Goal: Transaction & Acquisition: Purchase product/service

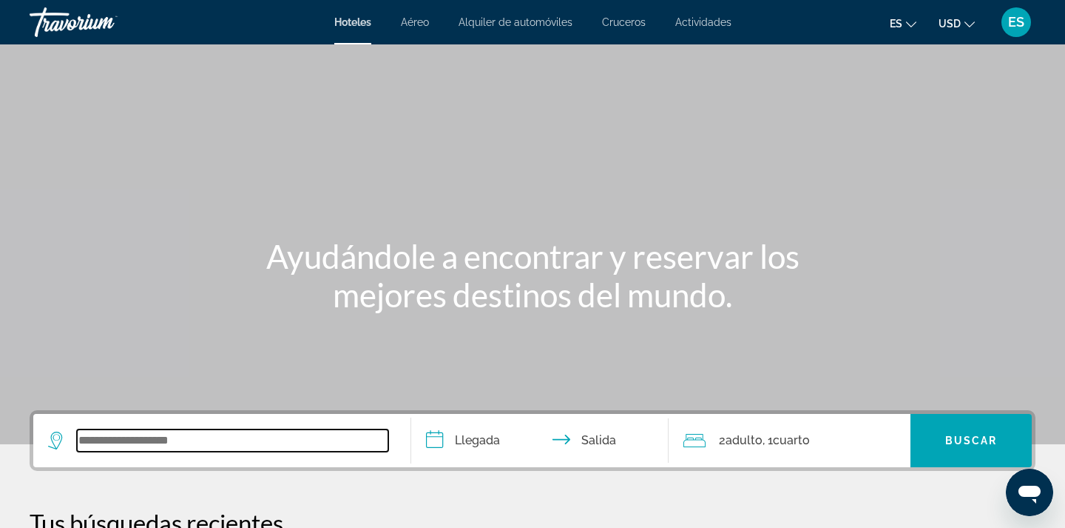
click at [243, 447] on input "Search widget" at bounding box center [232, 440] width 311 height 22
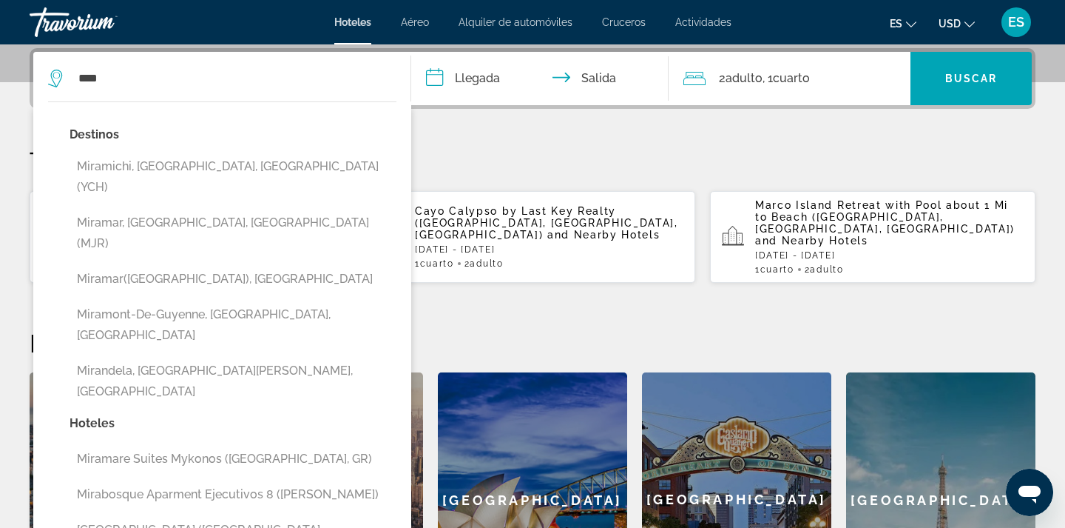
drag, startPoint x: 237, startPoint y: 456, endPoint x: 237, endPoint y: 439, distance: 16.3
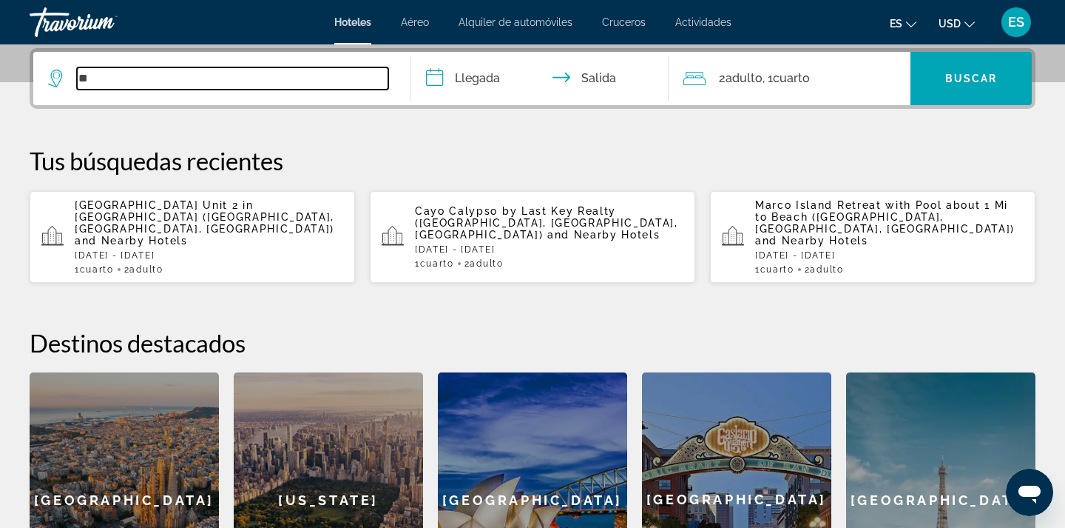
type input "*"
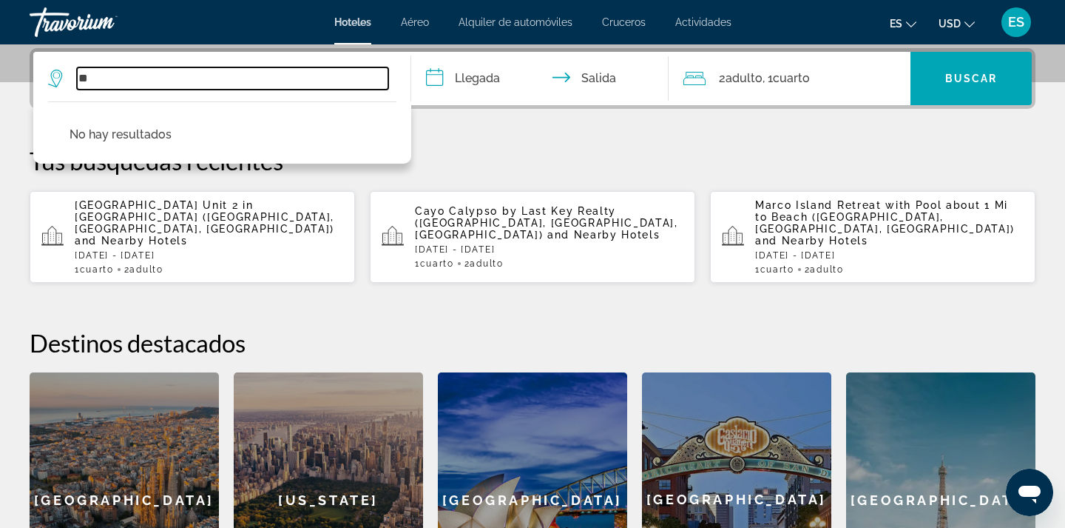
type input "*"
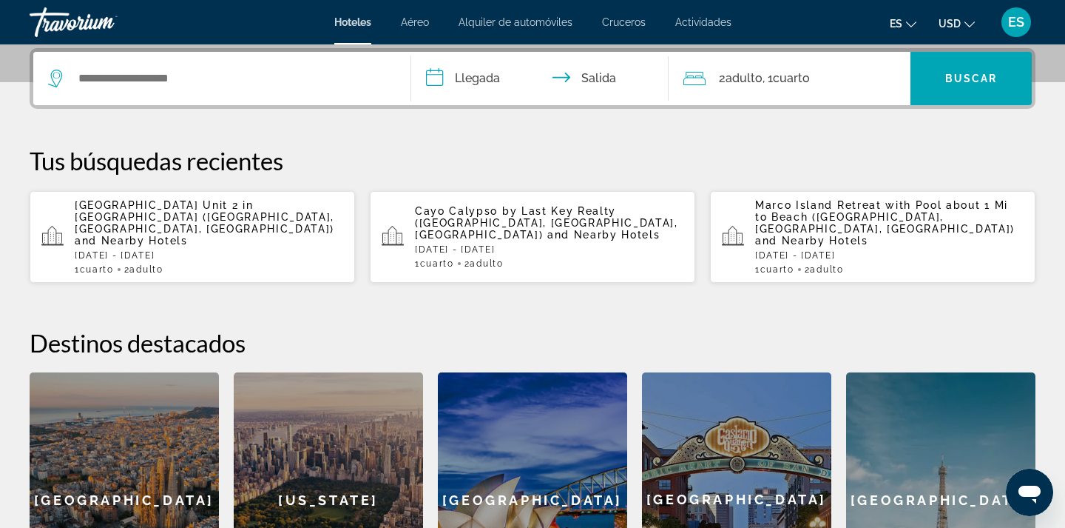
click at [259, 117] on div "**********" at bounding box center [532, 337] width 1065 height 579
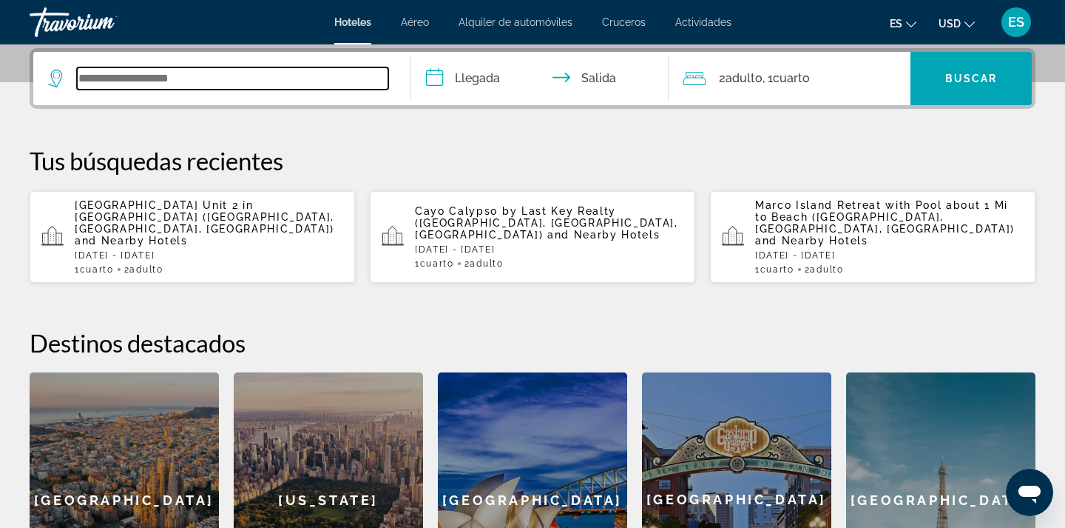
click at [220, 87] on input "Search widget" at bounding box center [232, 78] width 311 height 22
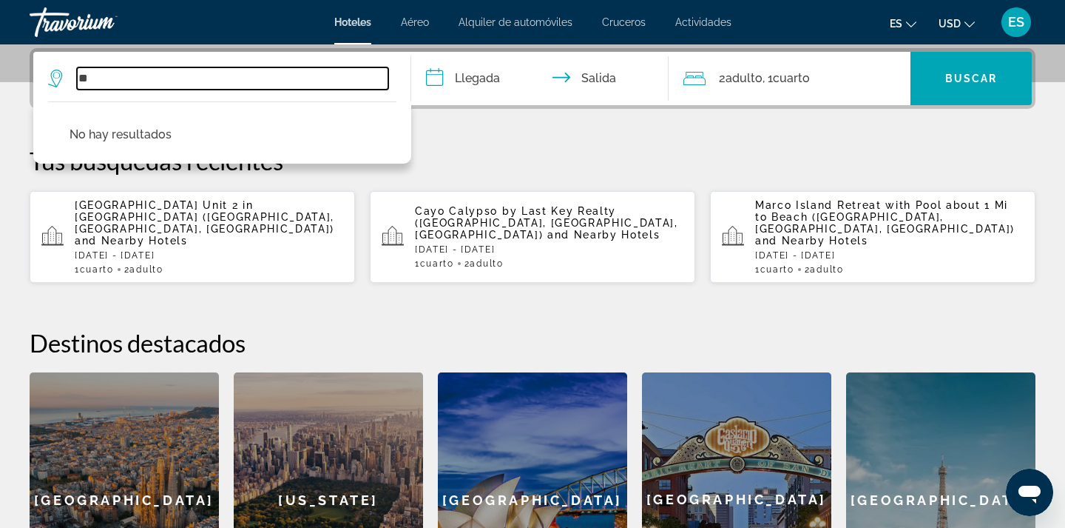
type input "*"
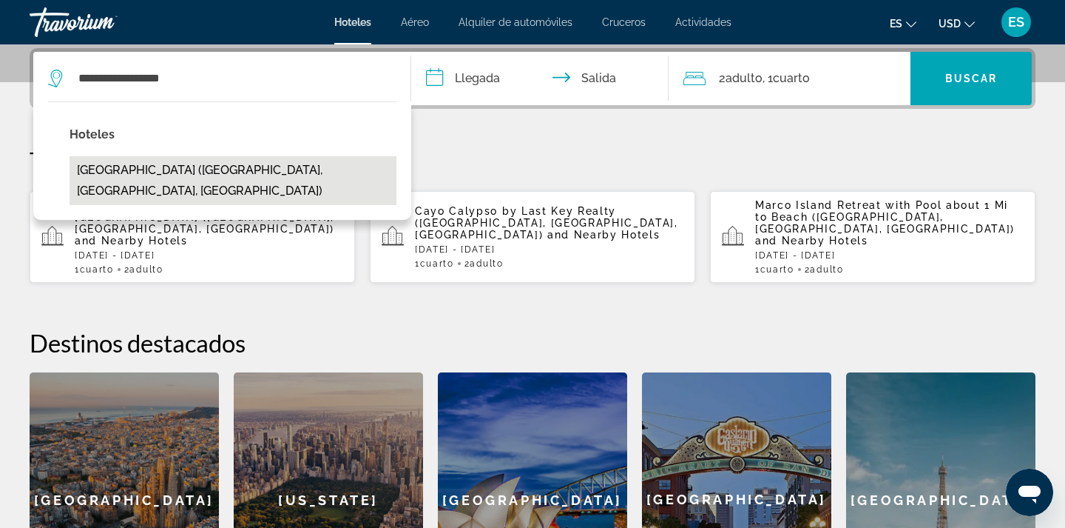
click at [198, 181] on button "Wyndham Deerfield Beach Resort (Deerfield Beach, FL, US)" at bounding box center [233, 180] width 327 height 49
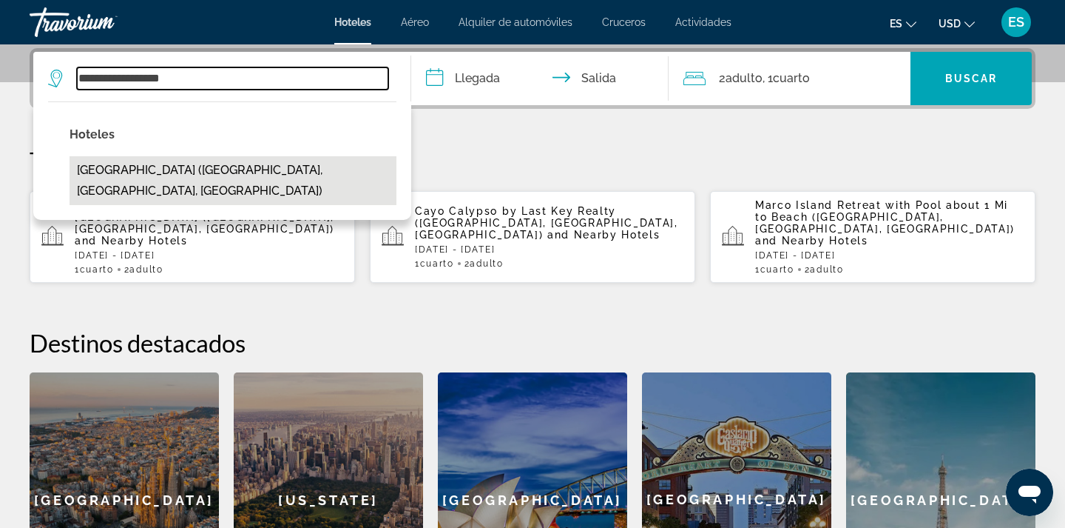
type input "**********"
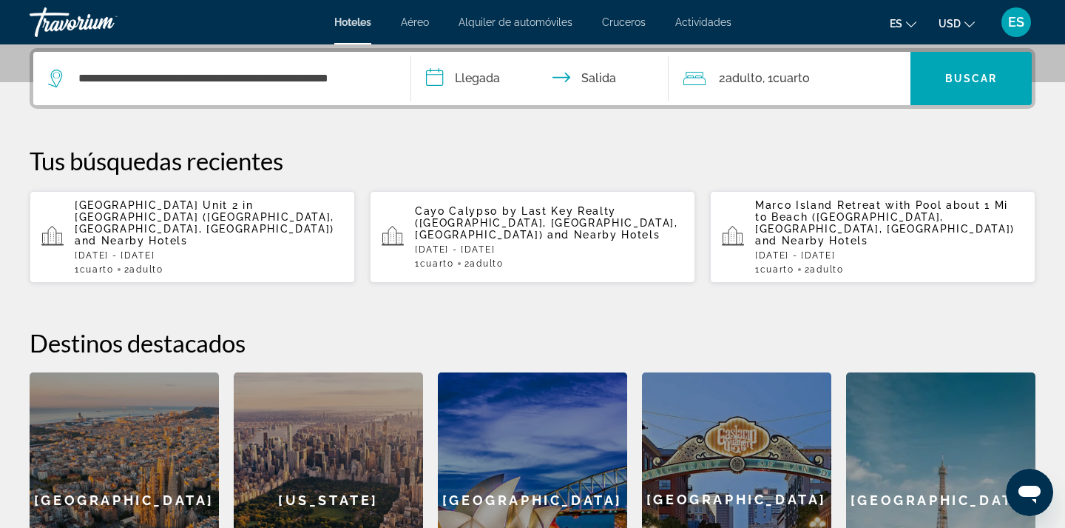
click at [492, 80] on input "**********" at bounding box center [542, 81] width 263 height 58
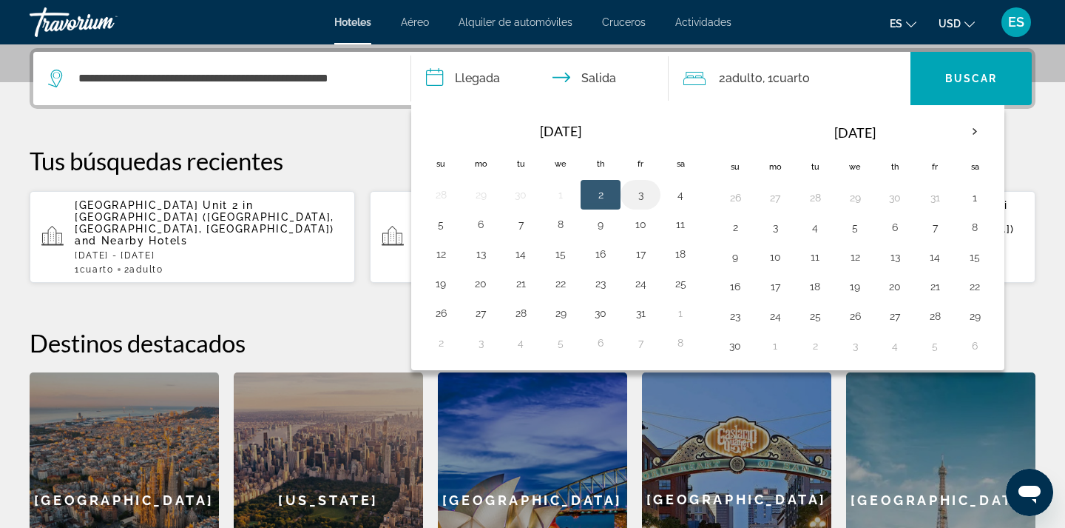
click at [641, 198] on button "3" at bounding box center [641, 194] width 24 height 21
click at [683, 199] on button "4" at bounding box center [681, 194] width 24 height 21
type input "**********"
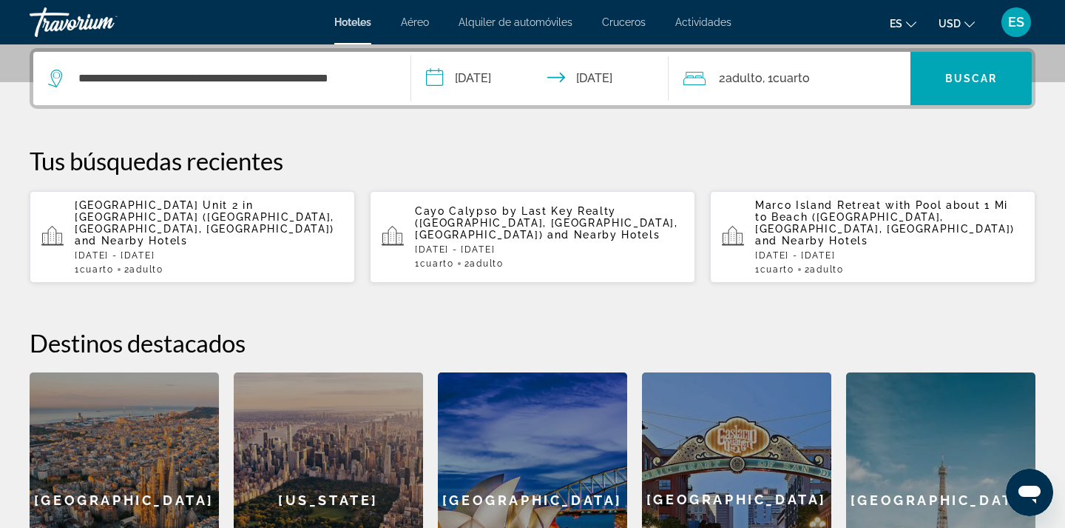
click at [503, 258] on span "Adulto" at bounding box center [486, 263] width 33 height 10
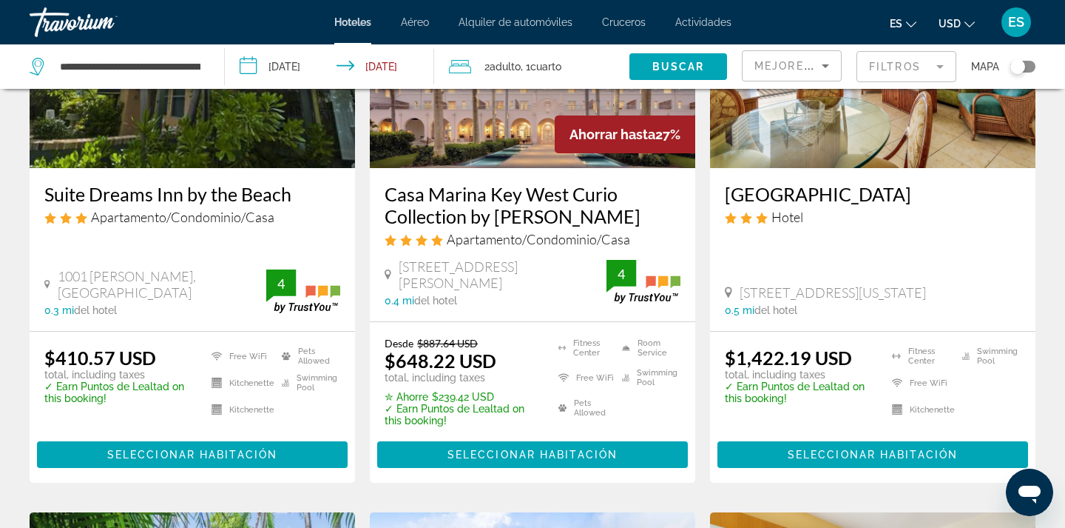
scroll to position [209, 0]
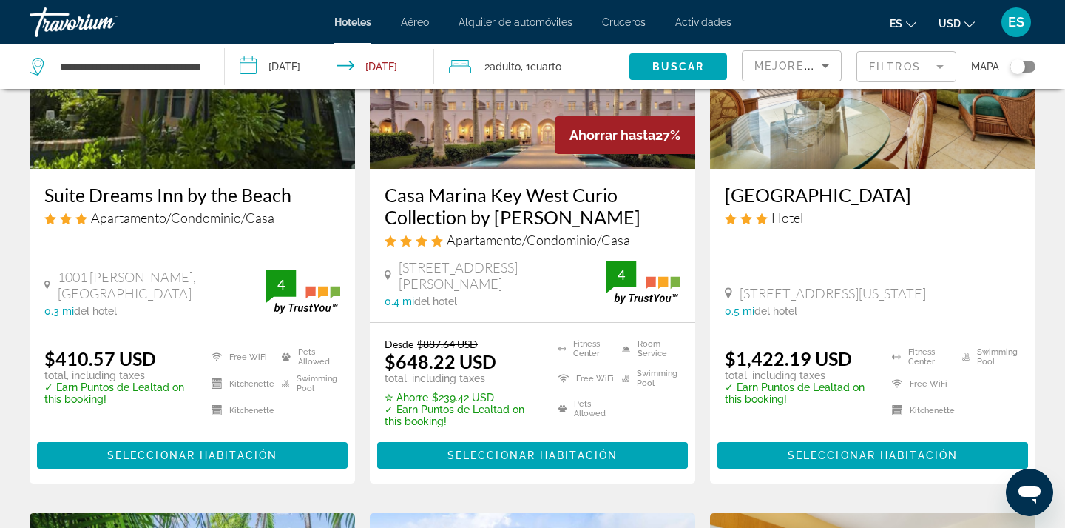
click at [213, 69] on app-destination-search "**********" at bounding box center [112, 66] width 225 height 44
click at [213, 70] on app-destination-search "**********" at bounding box center [112, 66] width 225 height 44
click at [210, 67] on app-destination-search "**********" at bounding box center [112, 66] width 225 height 44
click at [195, 67] on input "**********" at bounding box center [130, 66] width 144 height 22
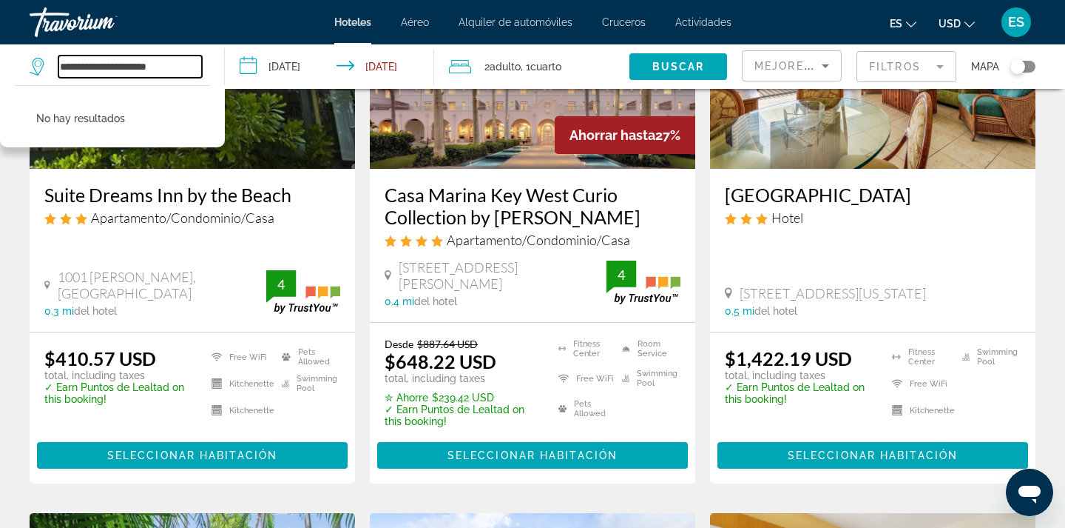
click at [188, 70] on input "**********" at bounding box center [130, 66] width 144 height 22
type input "*"
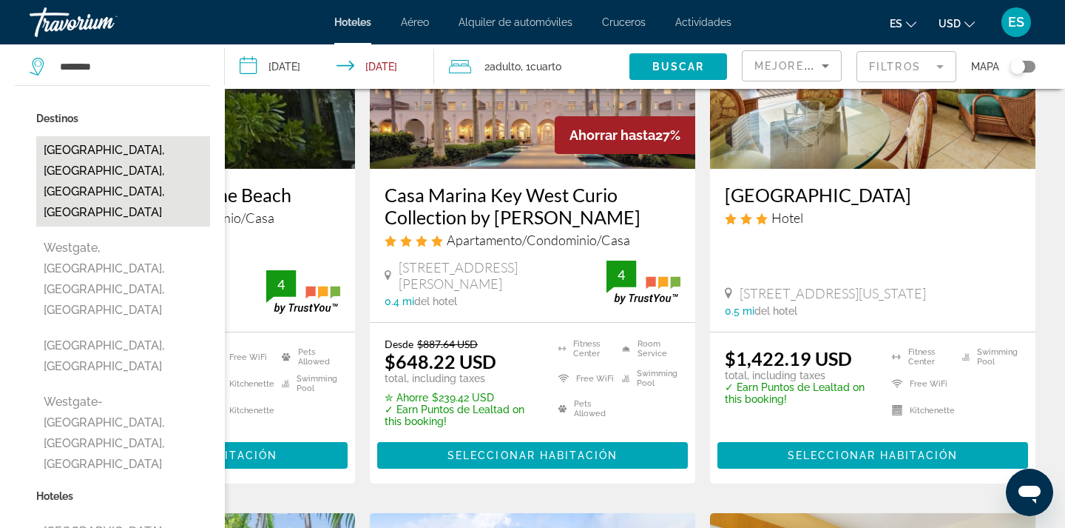
click at [122, 163] on button "[GEOGRAPHIC_DATA], [GEOGRAPHIC_DATA], [GEOGRAPHIC_DATA], [GEOGRAPHIC_DATA]" at bounding box center [123, 181] width 174 height 90
type input "**********"
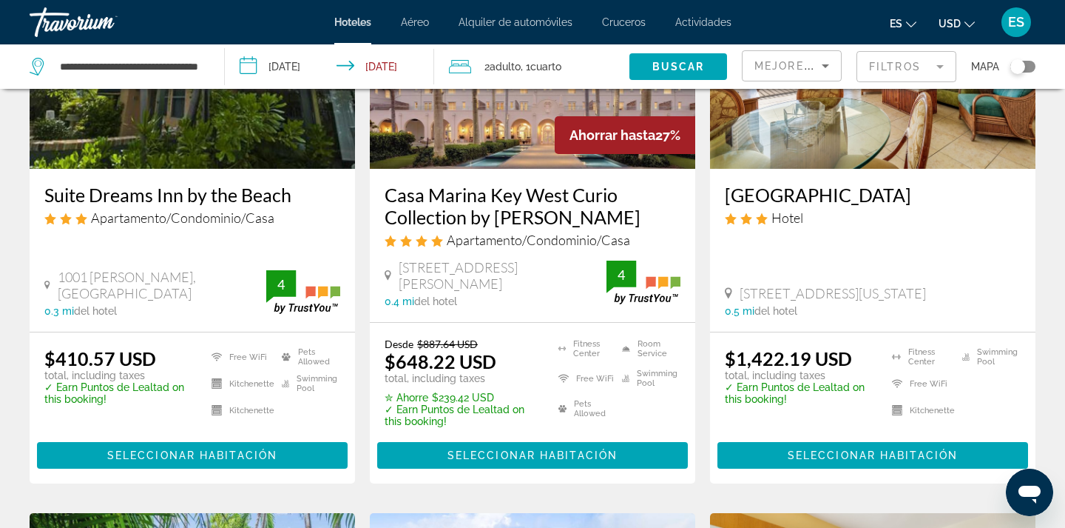
click at [335, 71] on input "**********" at bounding box center [333, 68] width 216 height 49
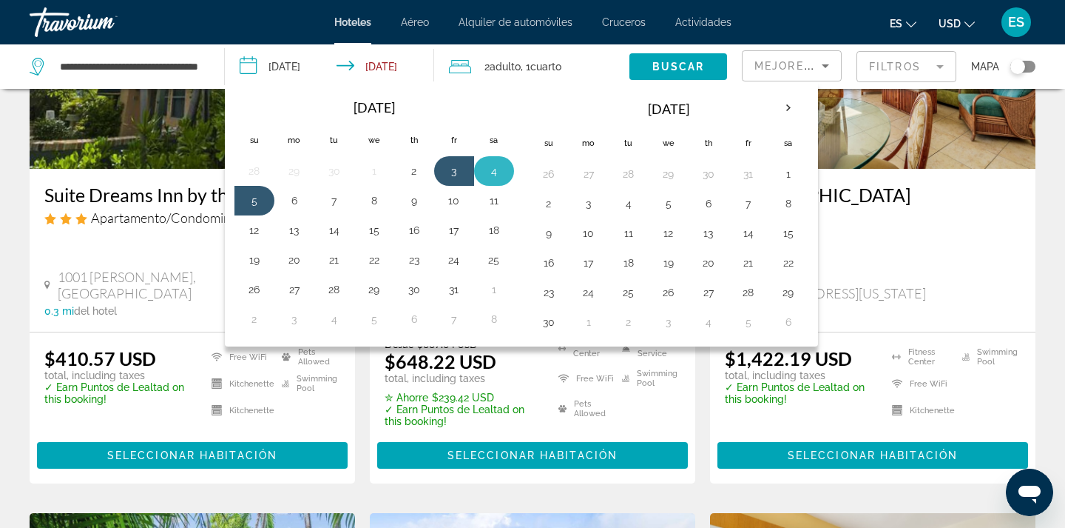
click at [508, 168] on td "4" at bounding box center [494, 171] width 40 height 30
click at [485, 174] on button "4" at bounding box center [494, 171] width 24 height 21
click at [294, 206] on button "6" at bounding box center [295, 200] width 24 height 21
type input "**********"
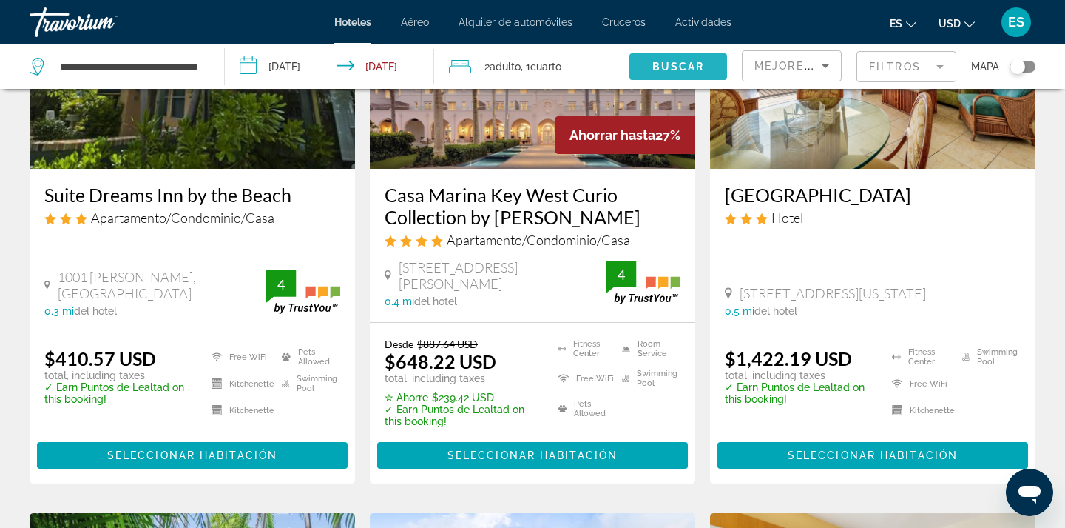
click at [678, 64] on span "Buscar" at bounding box center [679, 67] width 53 height 12
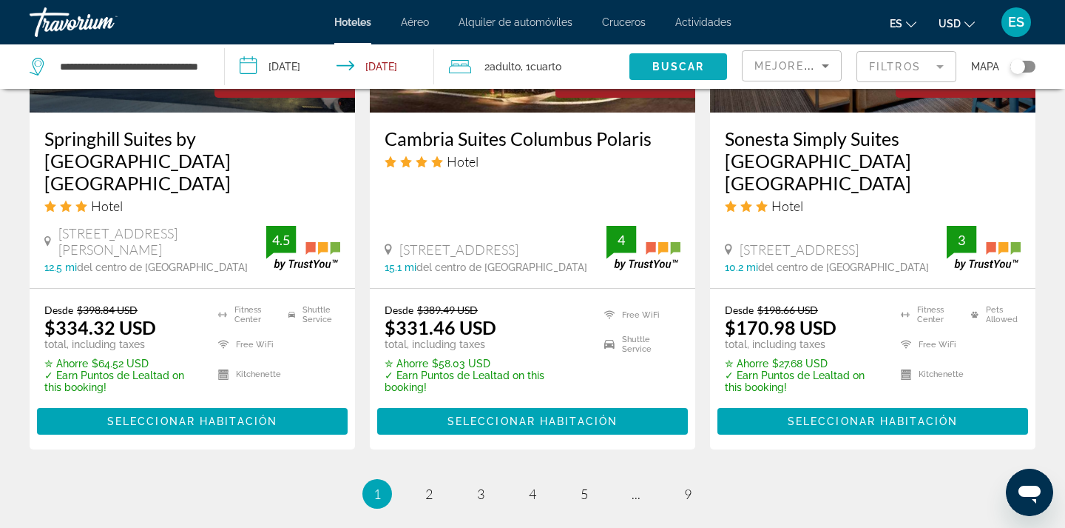
scroll to position [1992, 0]
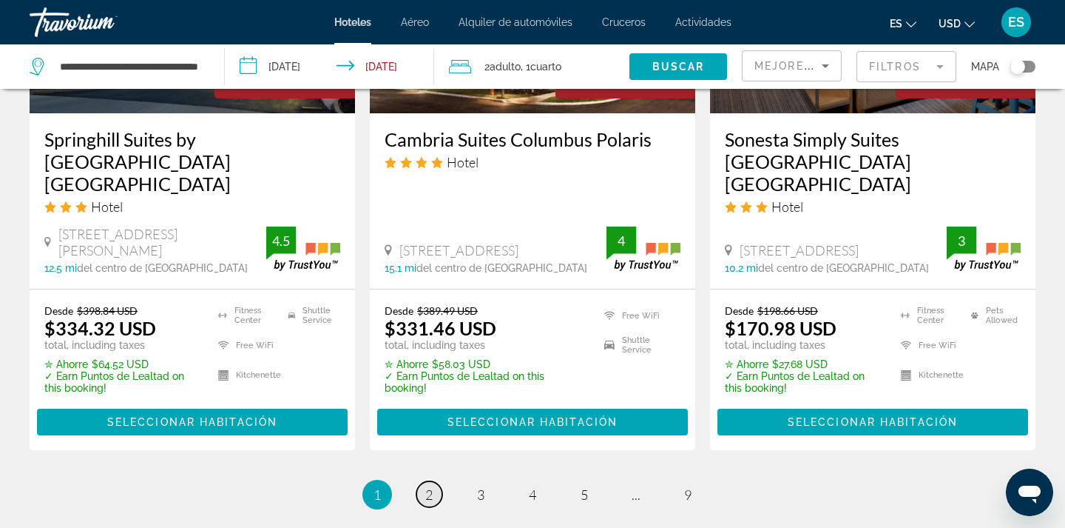
click at [425, 486] on span "2" at bounding box center [428, 494] width 7 height 16
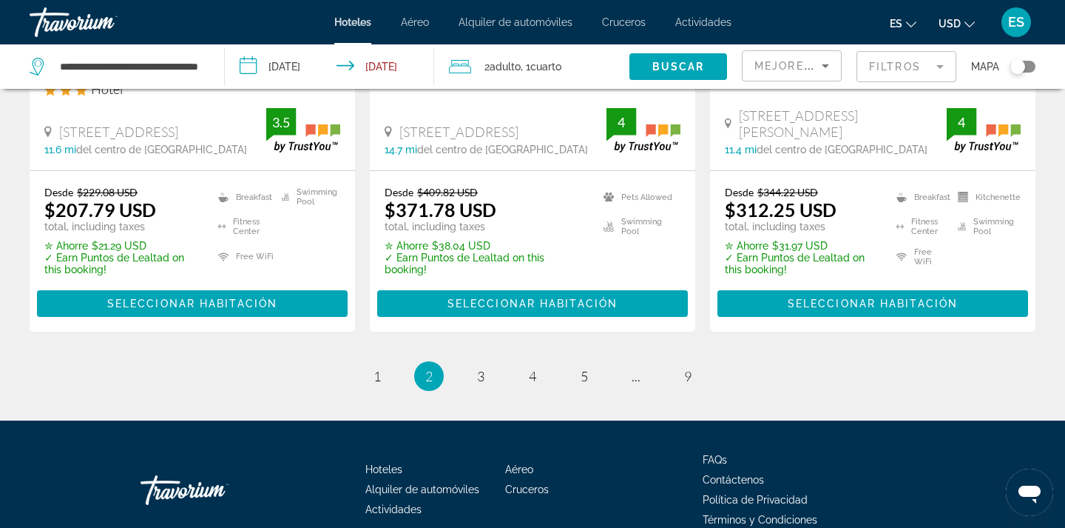
scroll to position [2139, 0]
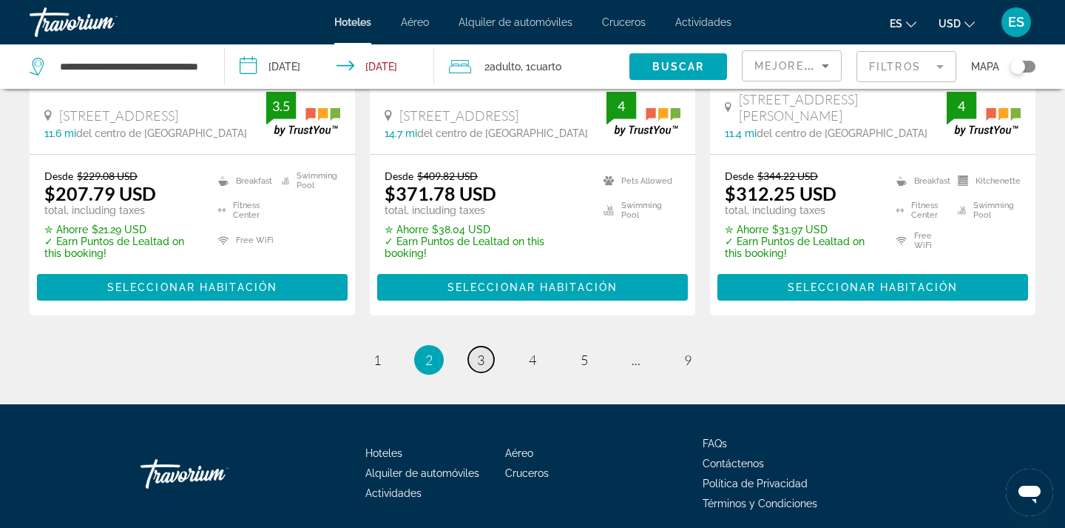
click at [485, 346] on link "page 3" at bounding box center [481, 359] width 26 height 26
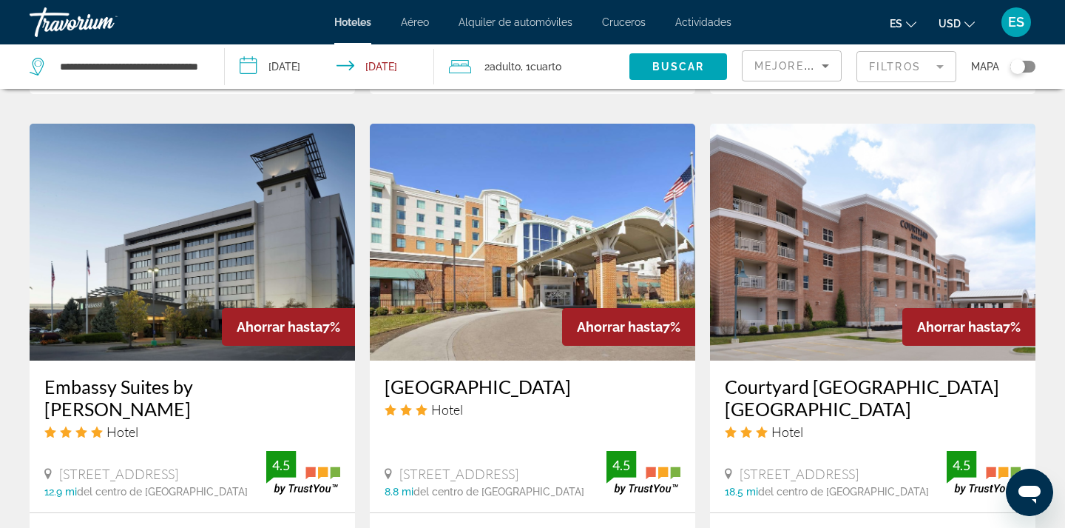
scroll to position [1810, 0]
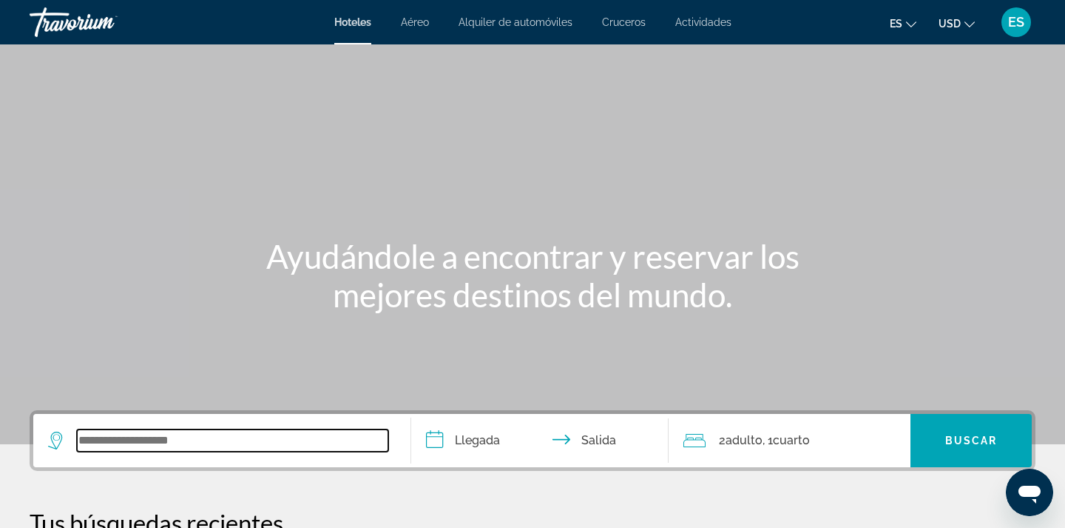
click at [319, 441] on input "Search widget" at bounding box center [232, 440] width 311 height 22
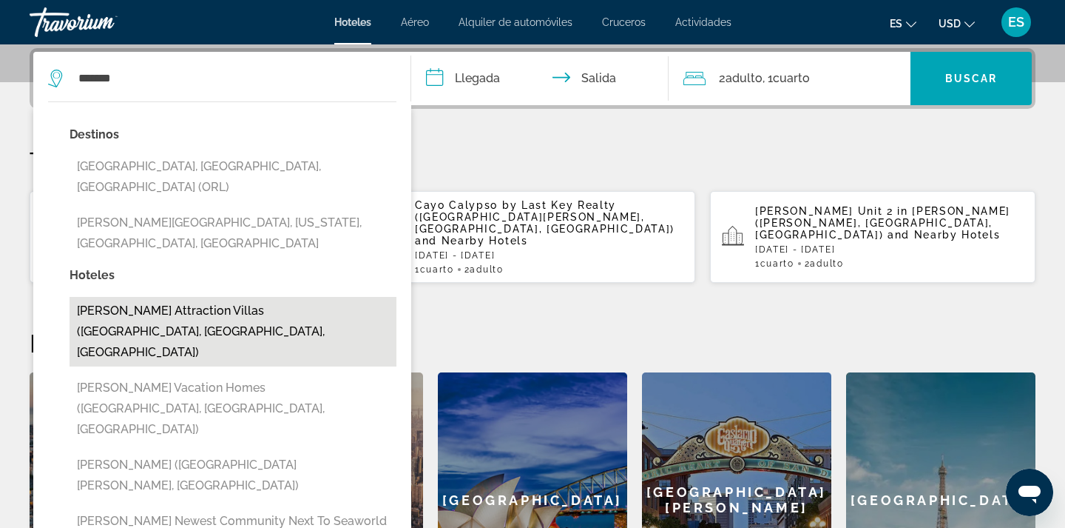
click at [258, 297] on button "[PERSON_NAME] Attraction Villas ([GEOGRAPHIC_DATA], [GEOGRAPHIC_DATA], [GEOGRAP…" at bounding box center [233, 332] width 327 height 70
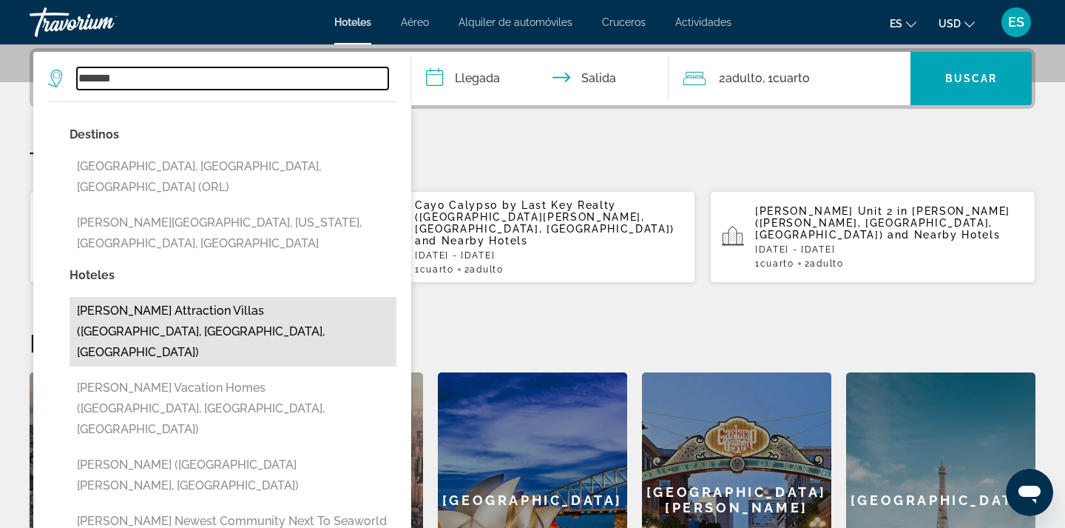
type input "**********"
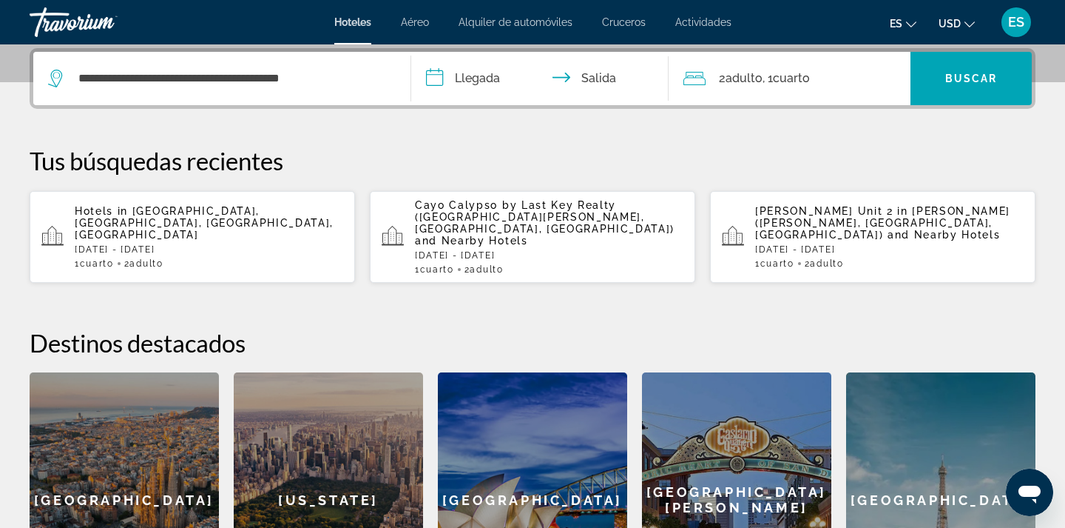
click at [491, 76] on input "**********" at bounding box center [542, 81] width 263 height 58
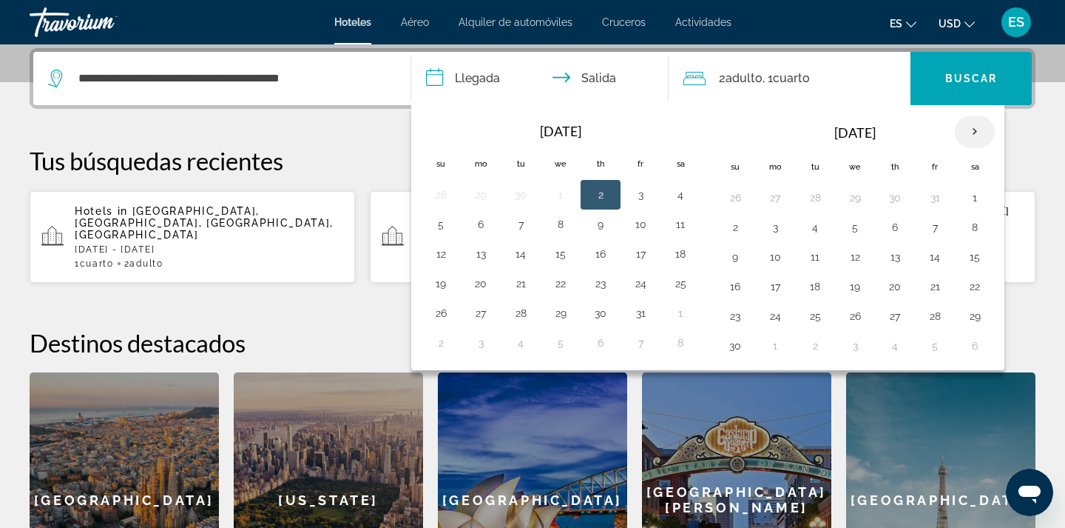
click at [968, 133] on th "Next month" at bounding box center [975, 131] width 40 height 33
click at [969, 136] on th "Next month" at bounding box center [975, 131] width 40 height 33
click at [438, 133] on th "Previous month" at bounding box center [441, 131] width 40 height 33
click at [442, 138] on th "Previous month" at bounding box center [441, 131] width 40 height 33
click at [650, 258] on button "17" at bounding box center [641, 253] width 24 height 21
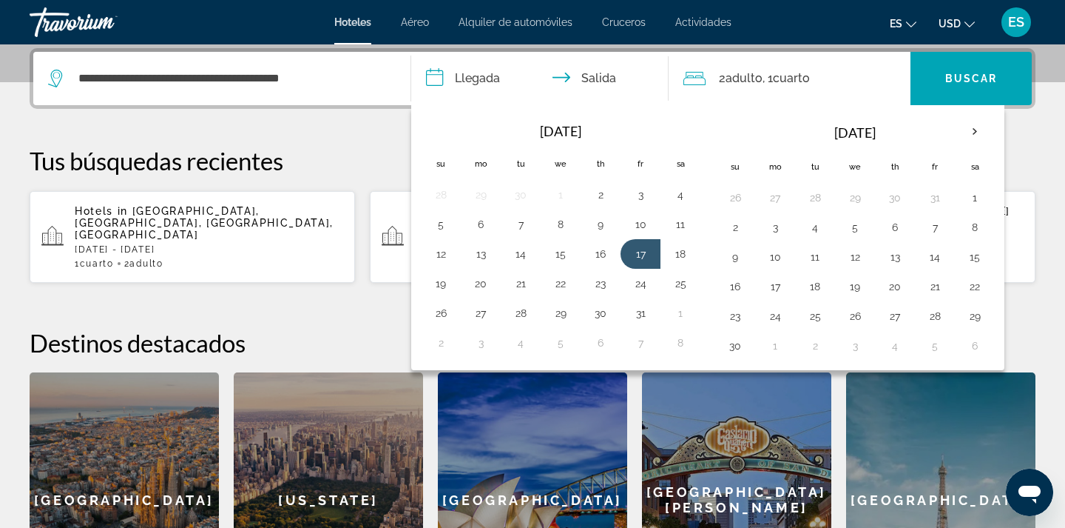
click at [294, 145] on div "**********" at bounding box center [532, 337] width 1065 height 579
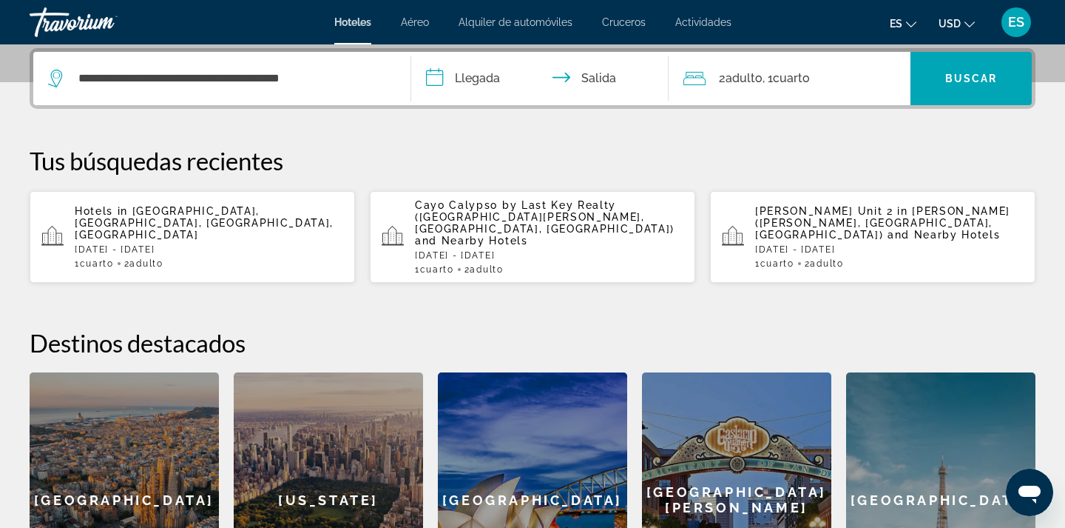
click at [473, 87] on input "**********" at bounding box center [542, 81] width 263 height 58
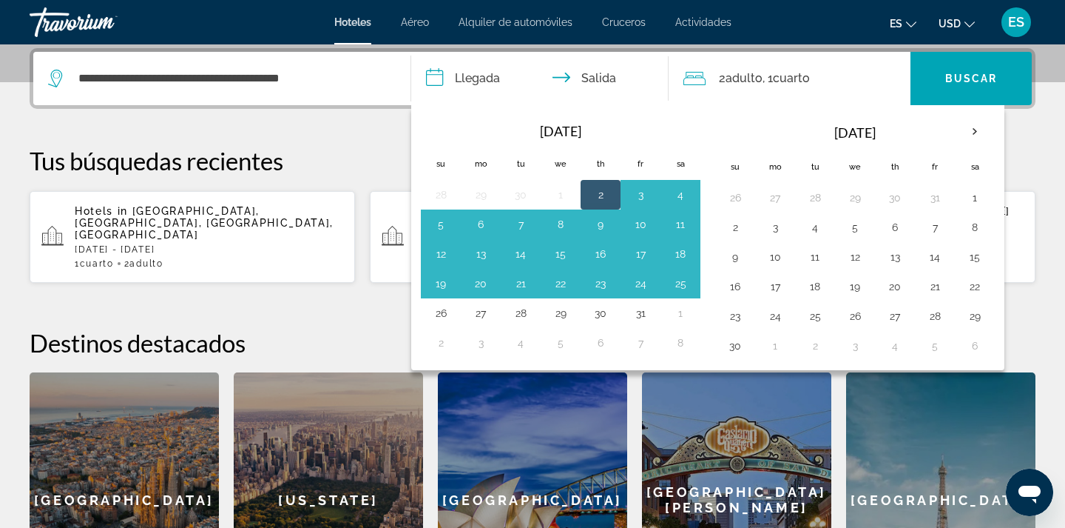
click at [758, 132] on th "[DATE]" at bounding box center [855, 133] width 200 height 36
click at [591, 121] on th "[DATE]" at bounding box center [561, 131] width 200 height 33
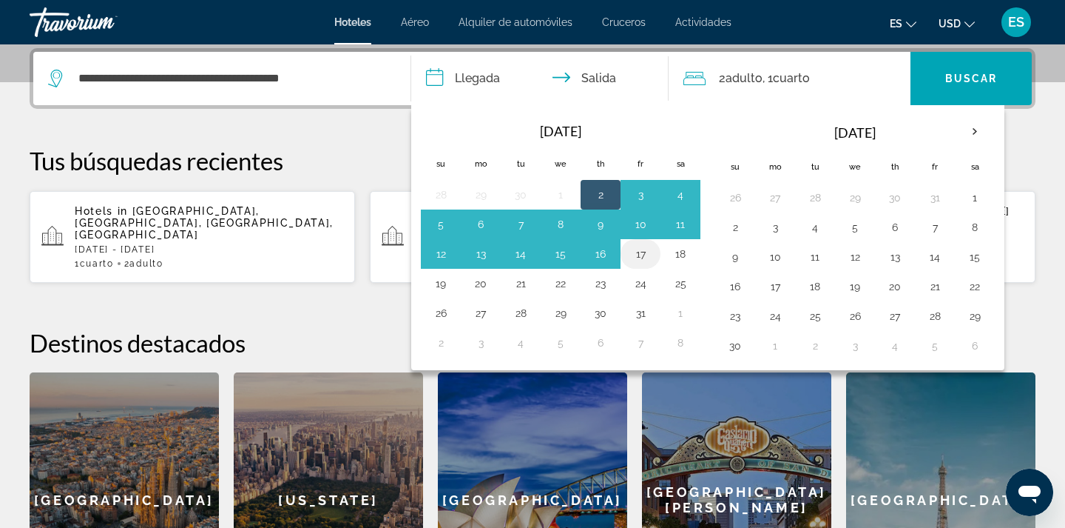
click at [638, 265] on td "17" at bounding box center [641, 254] width 40 height 30
click at [638, 259] on button "17" at bounding box center [641, 253] width 24 height 21
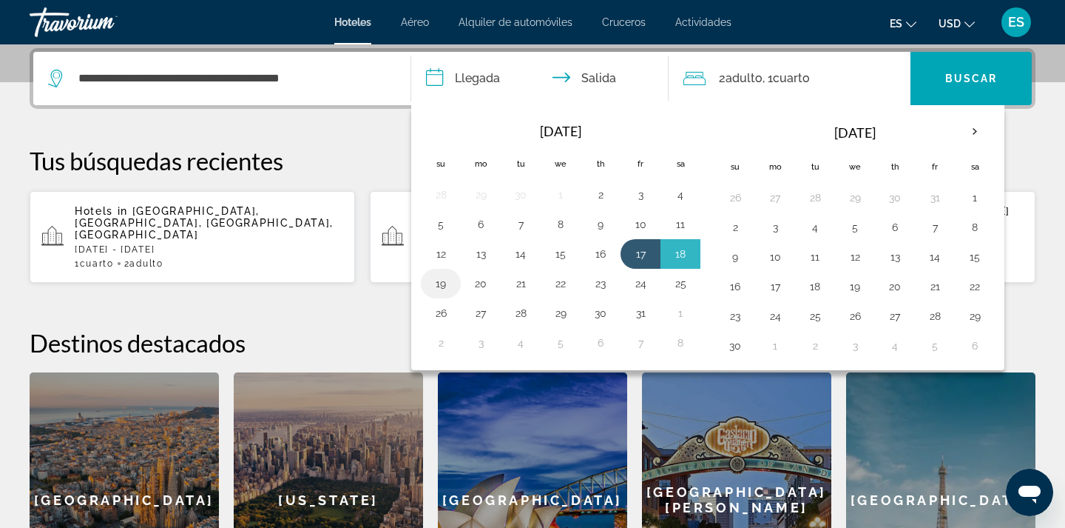
click at [453, 288] on button "19" at bounding box center [441, 283] width 24 height 21
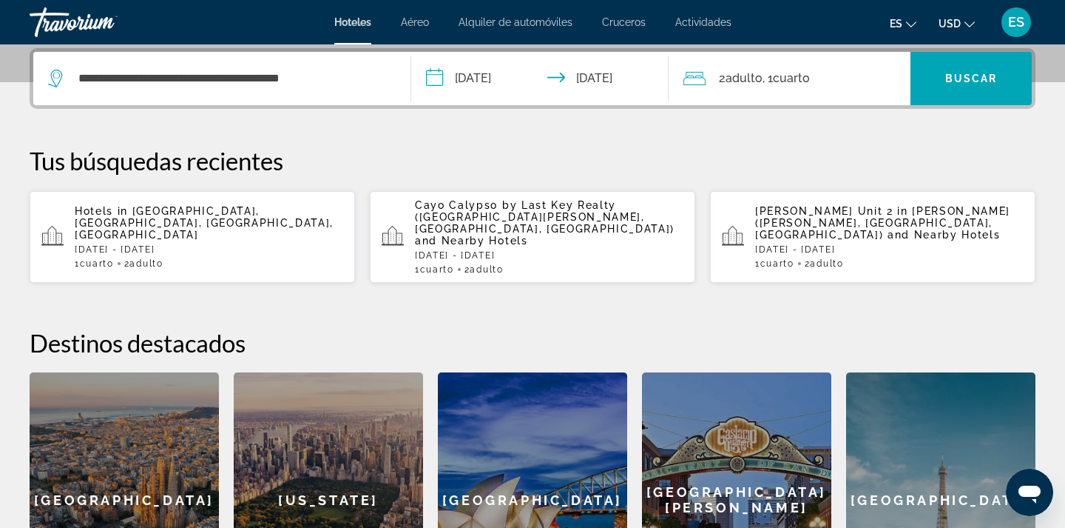
type input "**********"
click at [953, 92] on span "Search widget" at bounding box center [971, 79] width 121 height 36
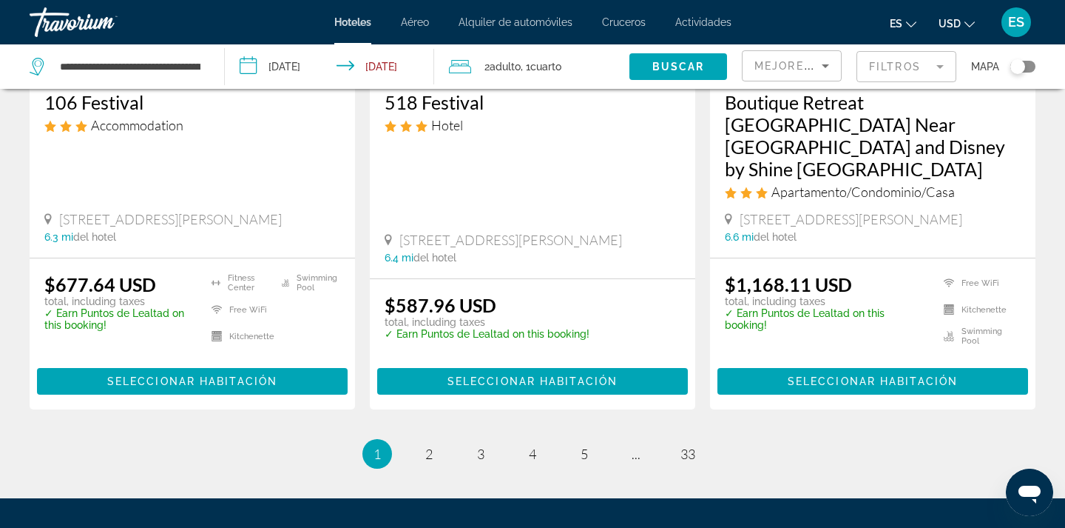
scroll to position [2063, 0]
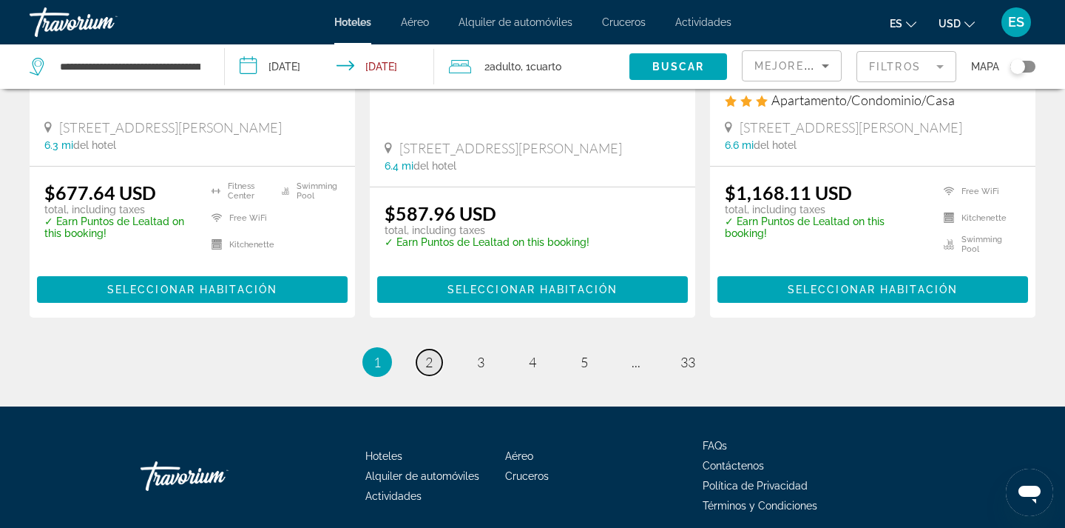
click at [423, 349] on link "page 2" at bounding box center [430, 362] width 26 height 26
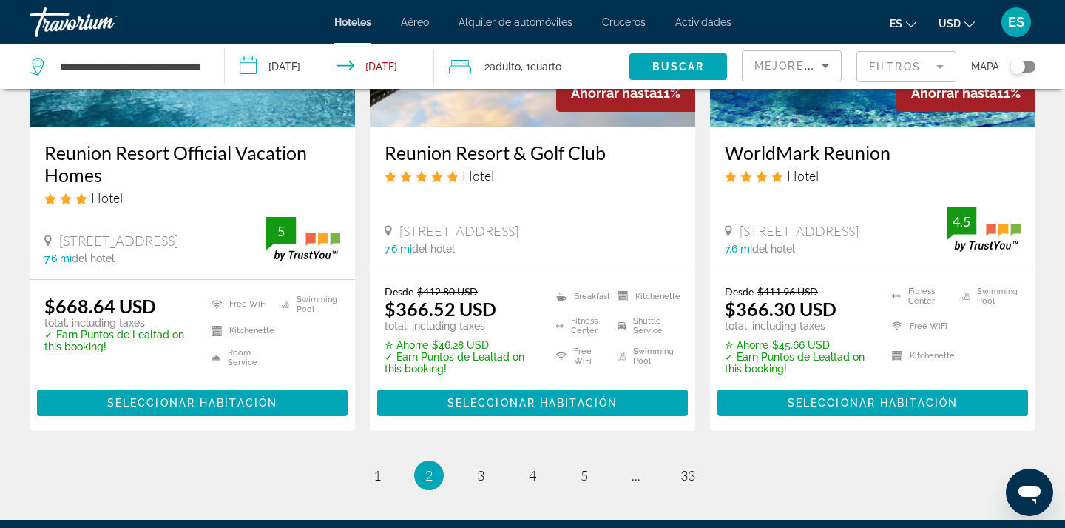
scroll to position [1980, 0]
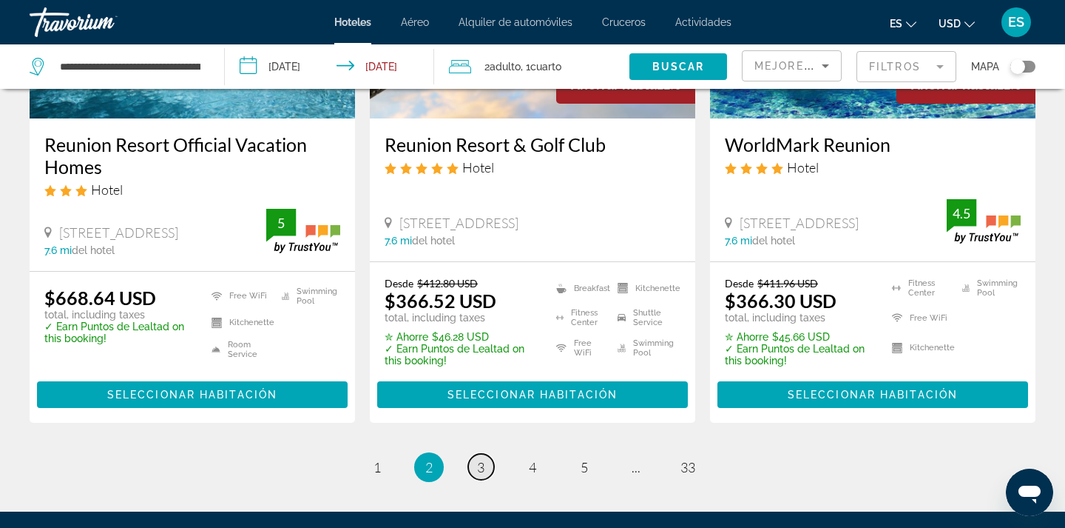
click at [474, 454] on link "page 3" at bounding box center [481, 467] width 26 height 26
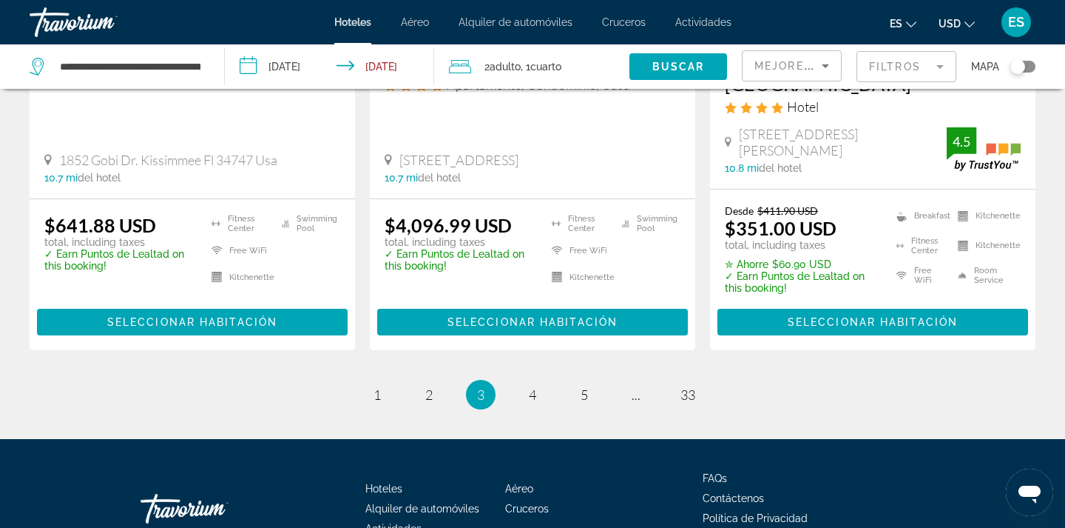
scroll to position [2126, 0]
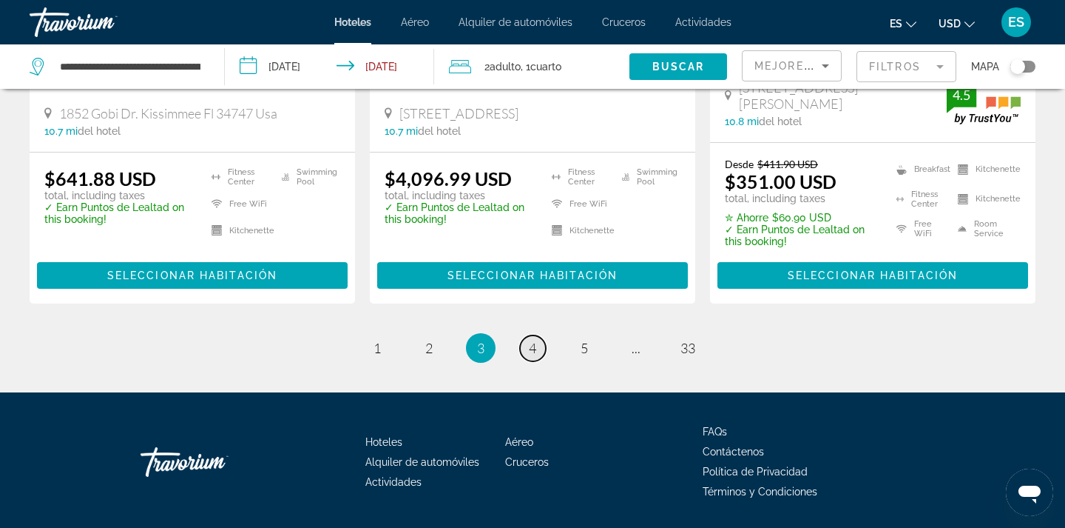
click at [536, 340] on span "4" at bounding box center [532, 348] width 7 height 16
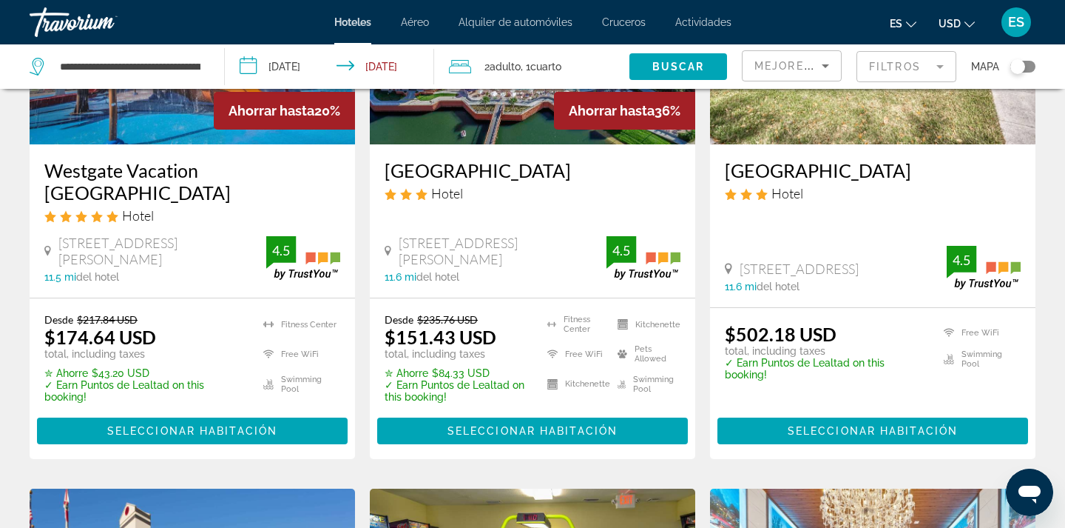
scroll to position [1364, 0]
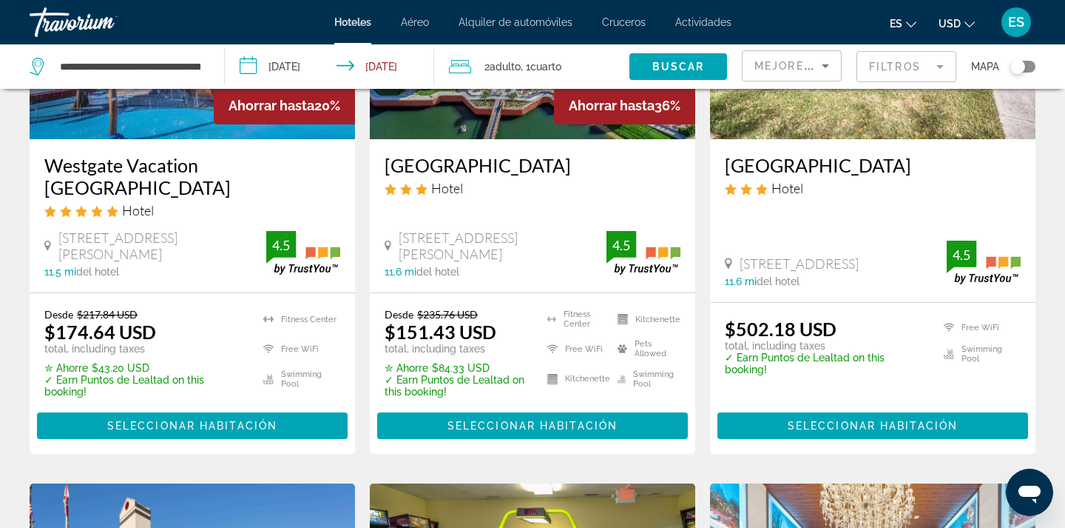
click at [224, 161] on h3 "Westgate Vacation [GEOGRAPHIC_DATA]" at bounding box center [192, 176] width 296 height 44
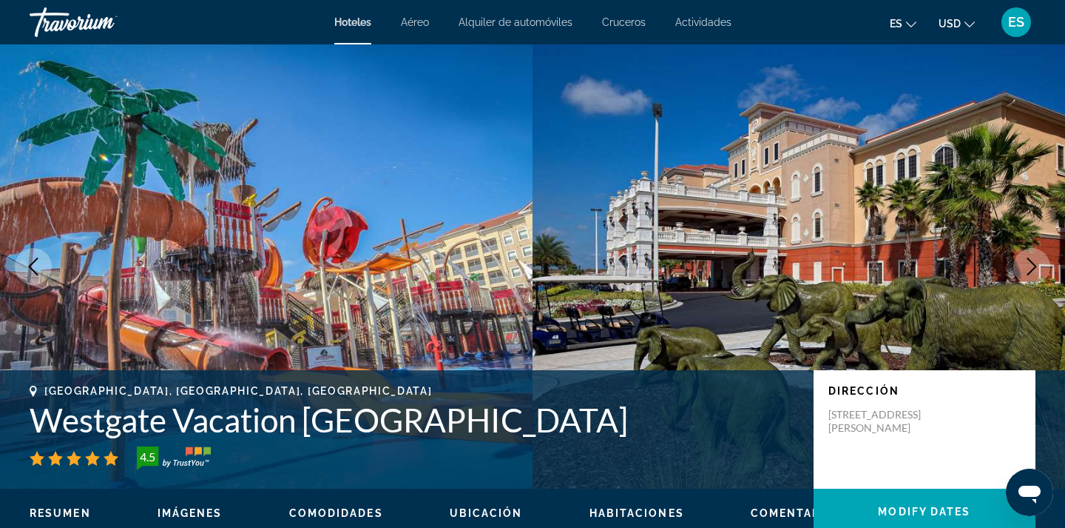
click at [1021, 262] on button "Next image" at bounding box center [1032, 266] width 37 height 37
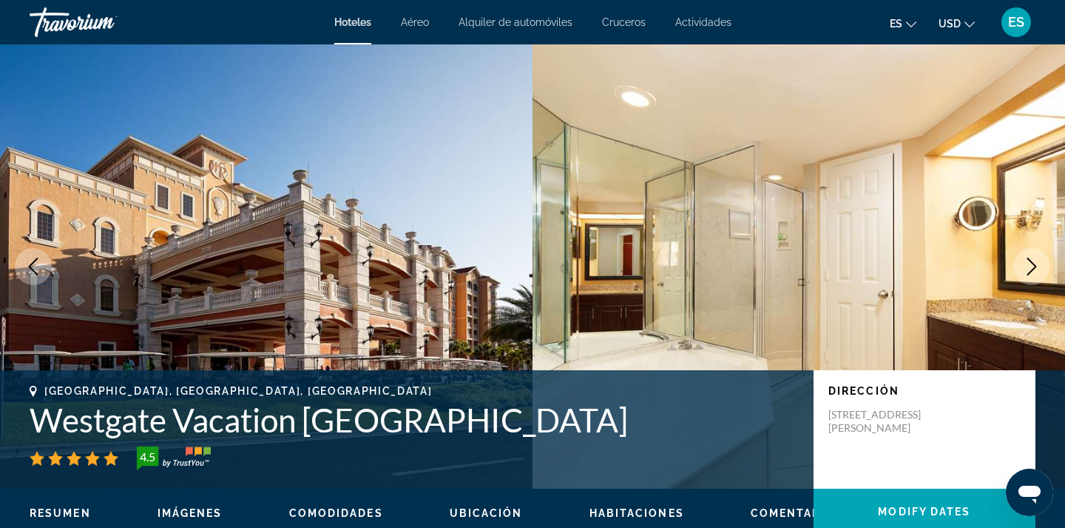
click at [1021, 262] on button "Next image" at bounding box center [1032, 266] width 37 height 37
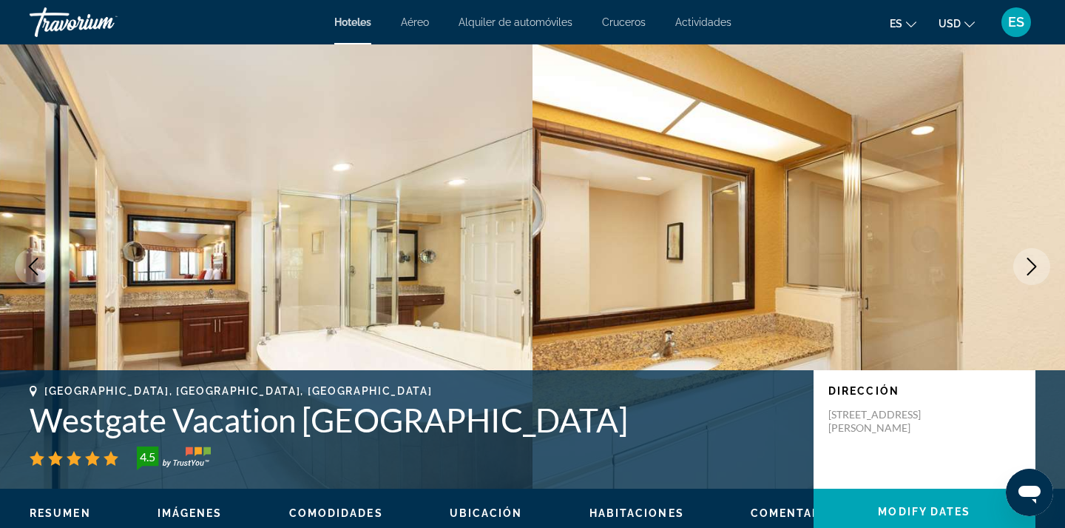
click at [1022, 263] on button "Next image" at bounding box center [1032, 266] width 37 height 37
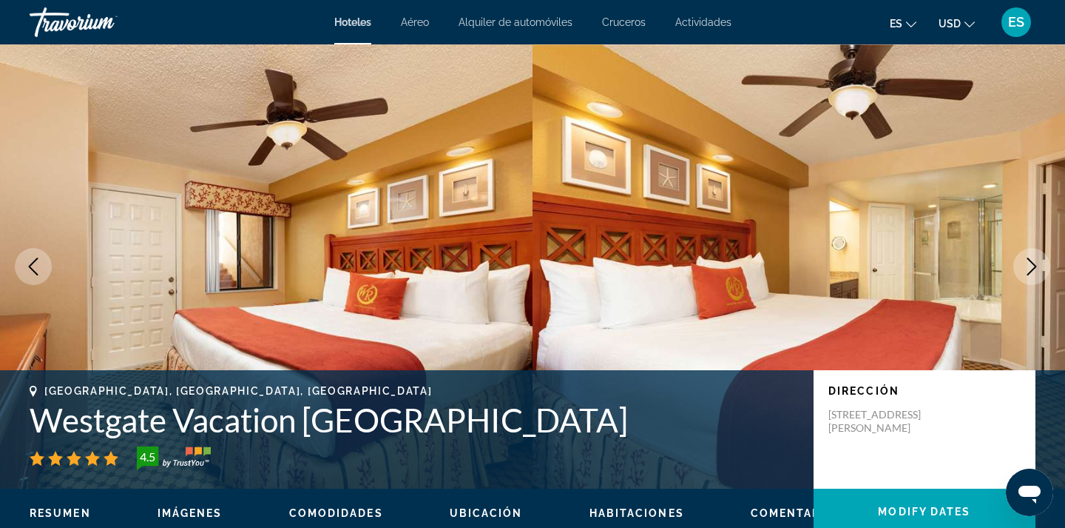
click at [1022, 263] on button "Next image" at bounding box center [1032, 266] width 37 height 37
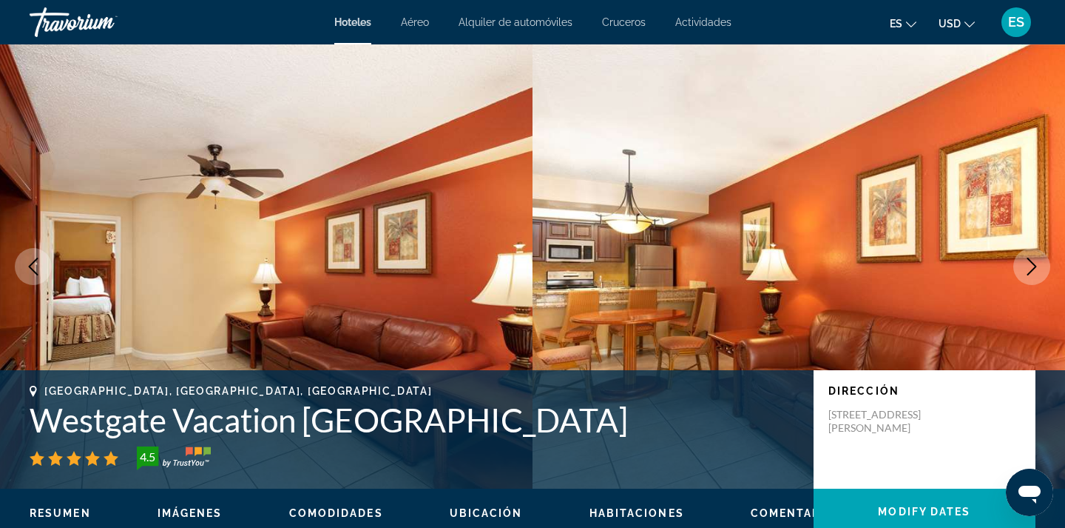
click at [1022, 263] on button "Next image" at bounding box center [1032, 266] width 37 height 37
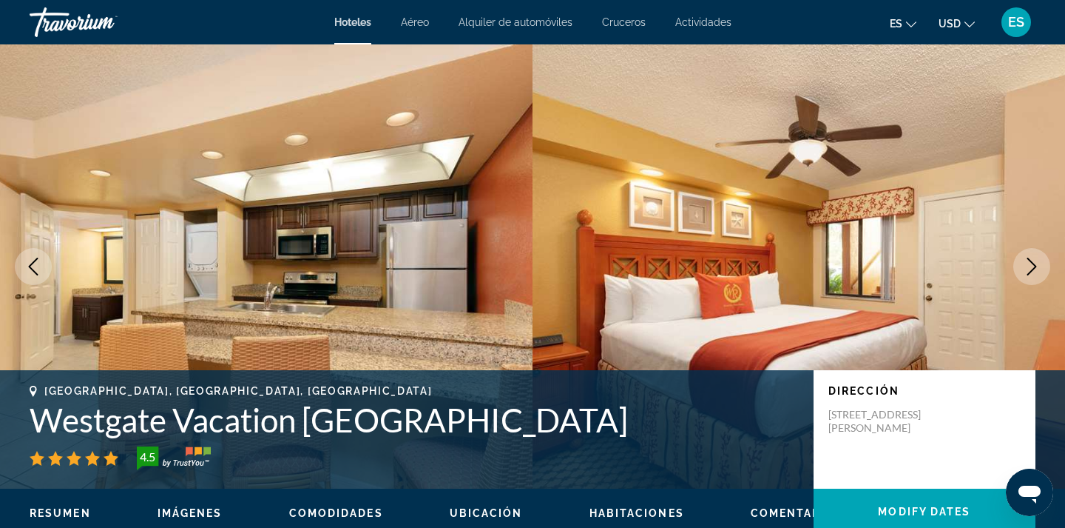
click at [1022, 263] on button "Next image" at bounding box center [1032, 266] width 37 height 37
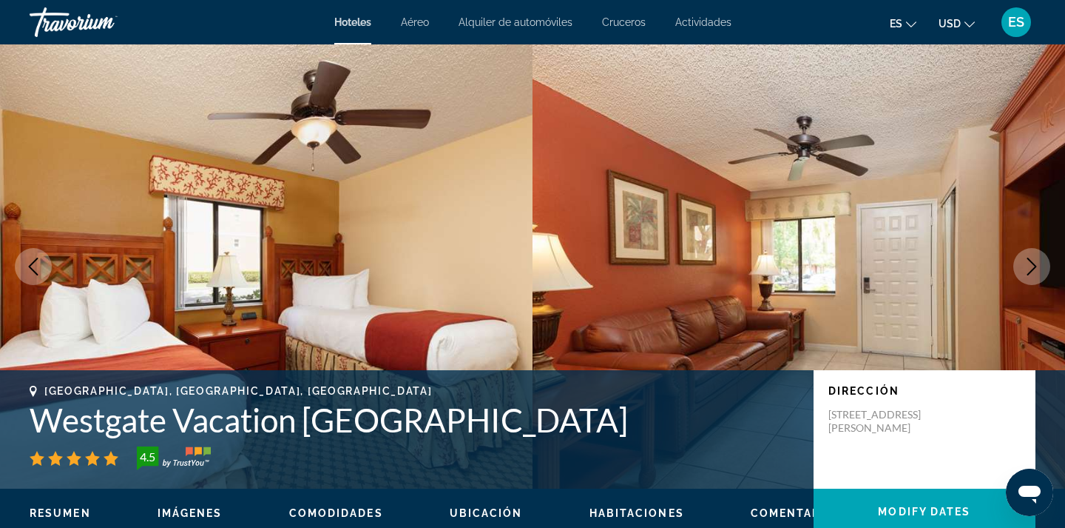
click at [1022, 263] on button "Next image" at bounding box center [1032, 266] width 37 height 37
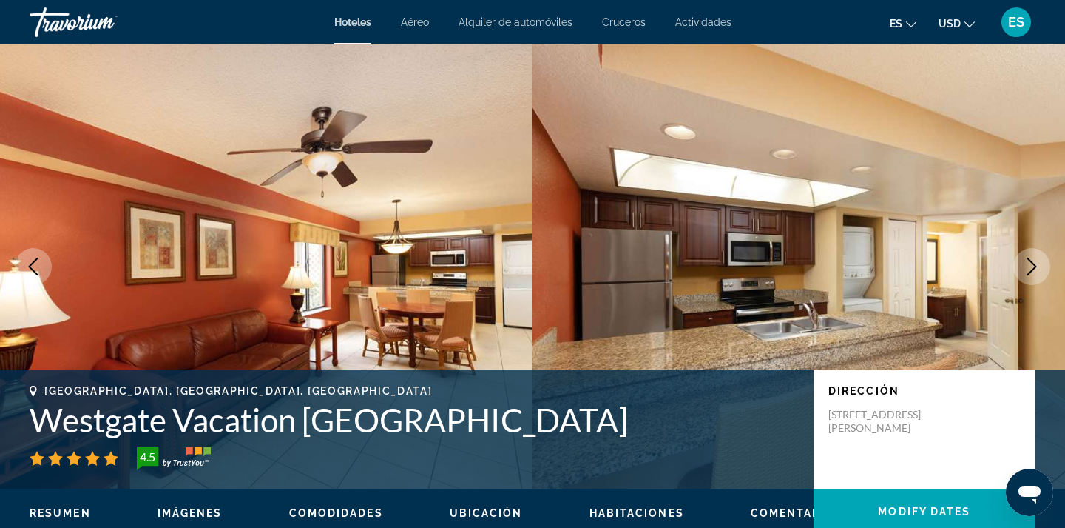
click at [1022, 264] on button "Next image" at bounding box center [1032, 266] width 37 height 37
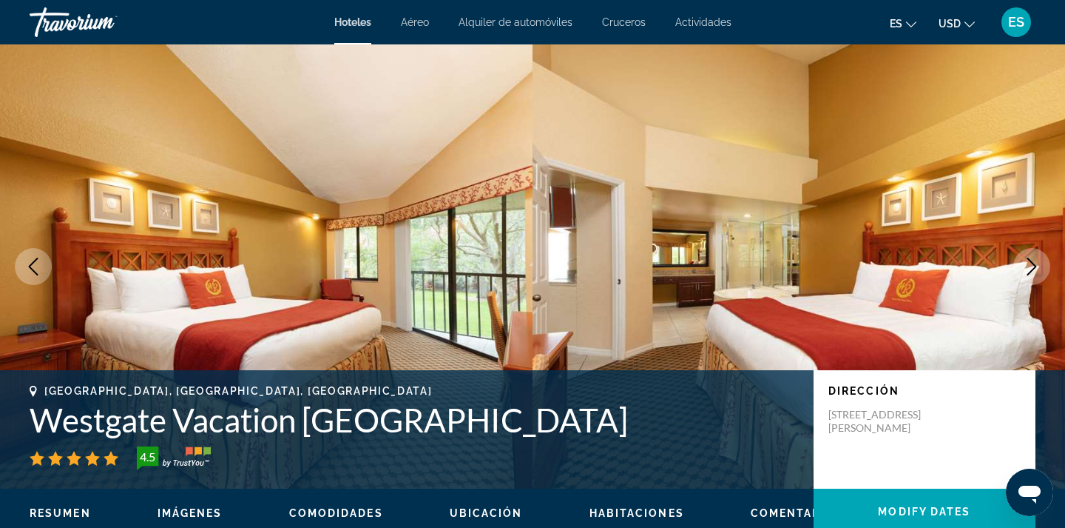
click at [1023, 266] on icon "Next image" at bounding box center [1032, 266] width 18 height 18
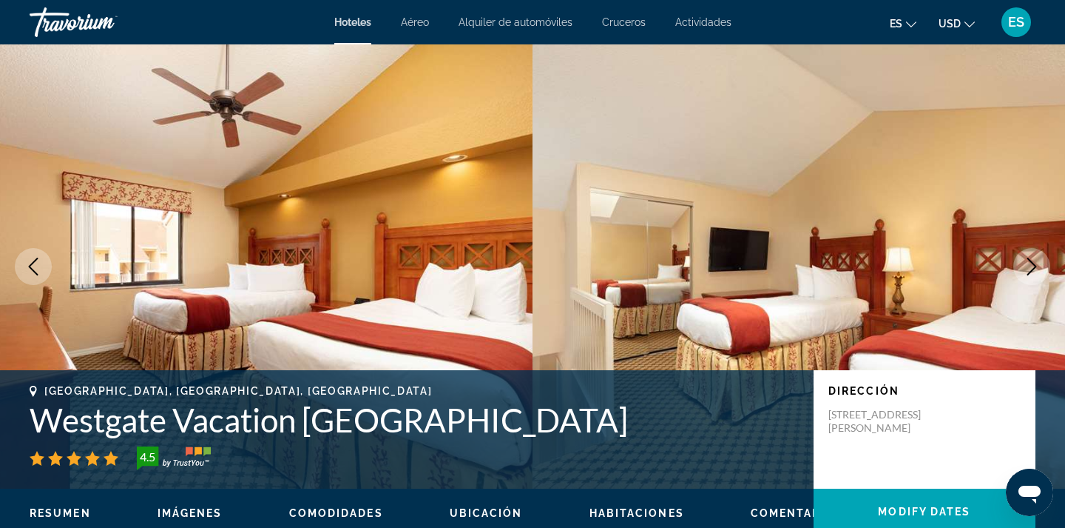
click at [1023, 266] on icon "Next image" at bounding box center [1032, 266] width 18 height 18
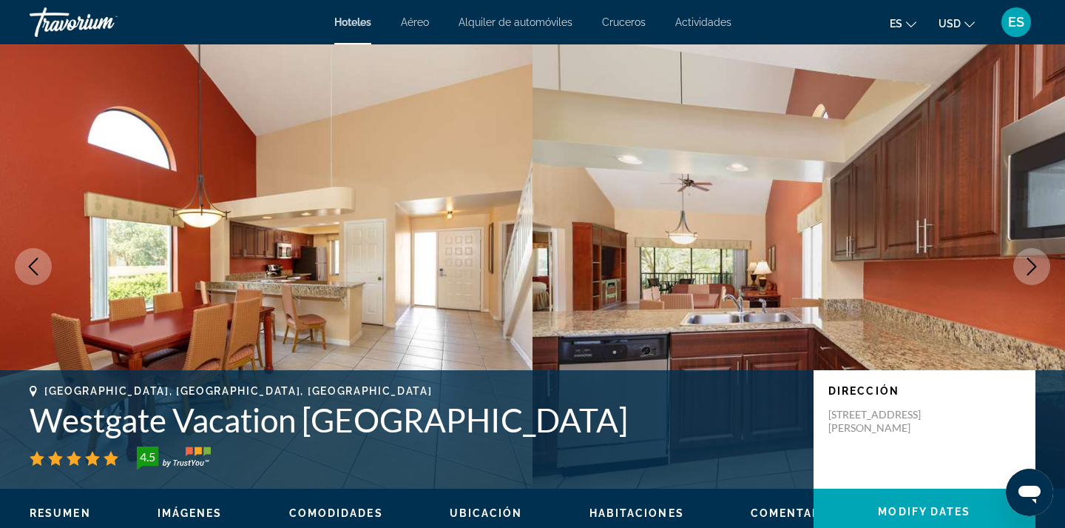
click at [1024, 267] on icon "Next image" at bounding box center [1032, 266] width 18 height 18
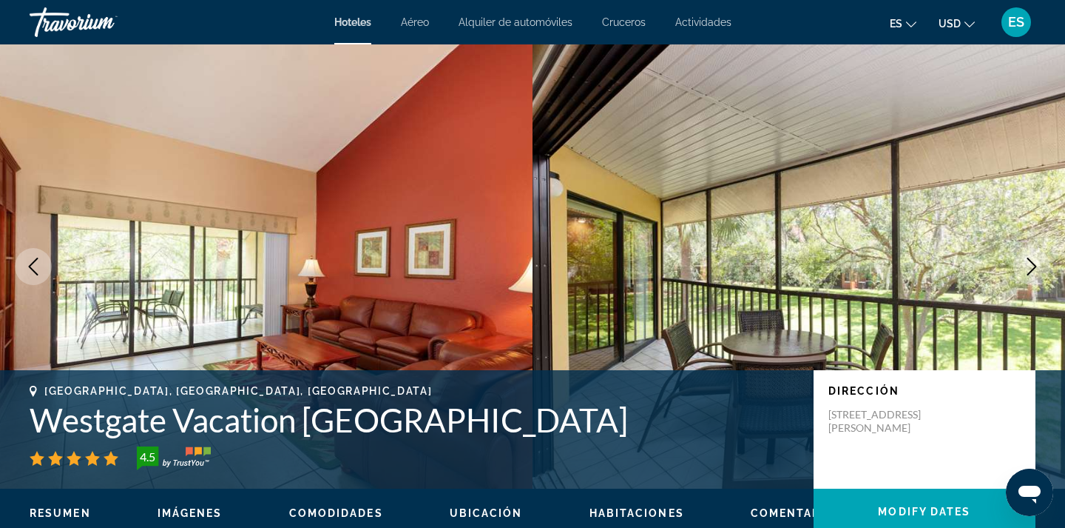
click at [1024, 267] on icon "Next image" at bounding box center [1032, 266] width 18 height 18
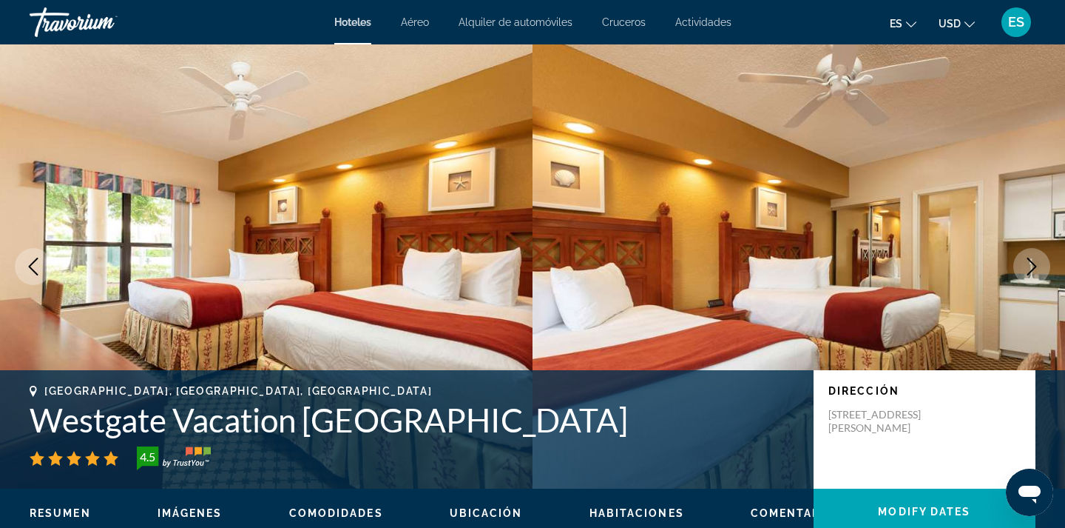
click at [1025, 269] on icon "Next image" at bounding box center [1032, 266] width 18 height 18
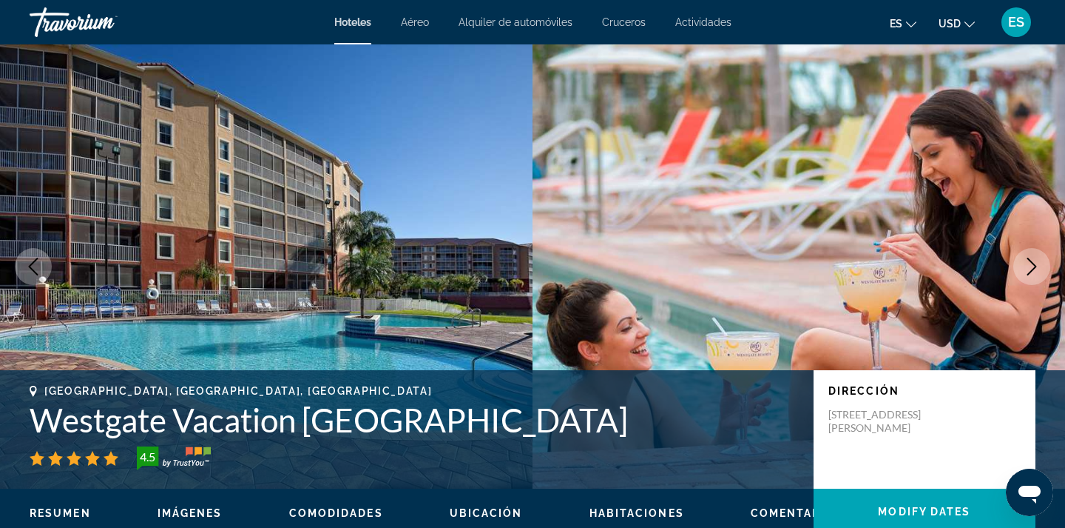
click at [1025, 269] on icon "Next image" at bounding box center [1032, 266] width 18 height 18
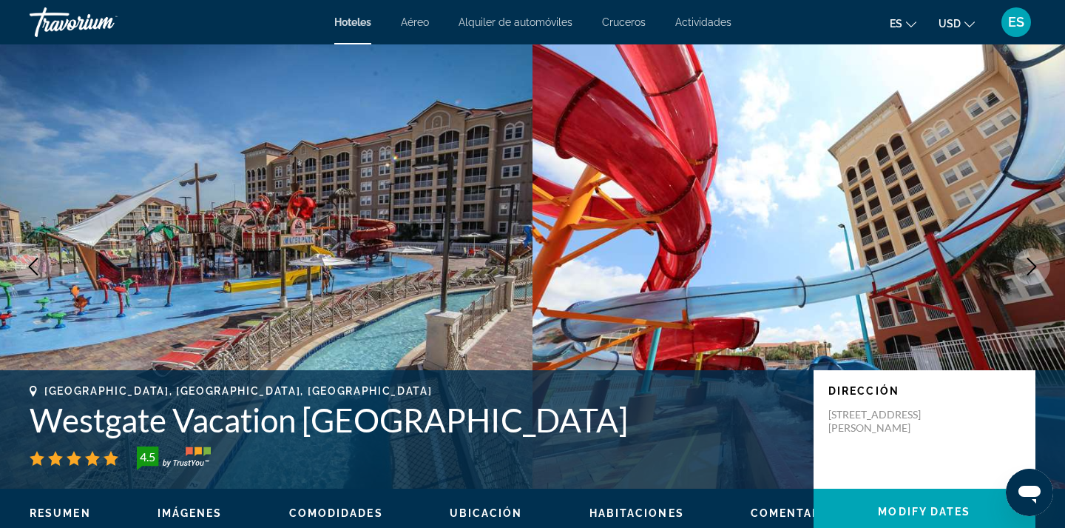
click at [1025, 269] on icon "Next image" at bounding box center [1032, 266] width 18 height 18
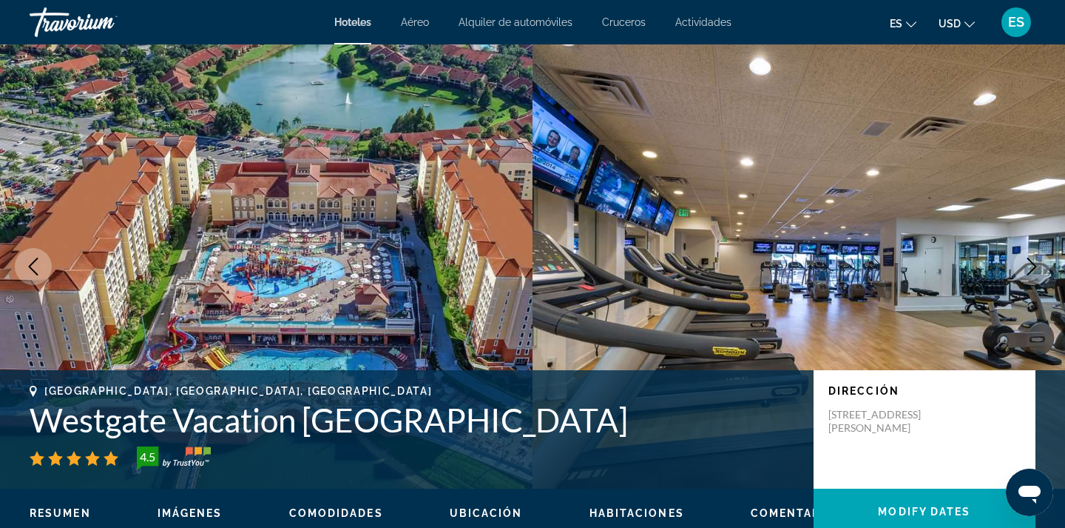
click at [1025, 270] on icon "Next image" at bounding box center [1032, 266] width 18 height 18
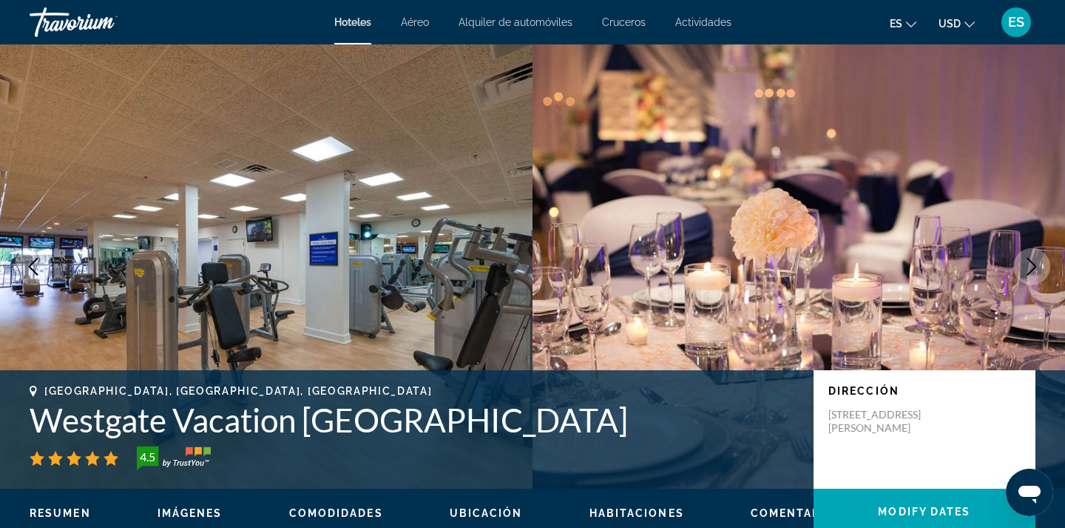
click at [1025, 271] on icon "Next image" at bounding box center [1032, 266] width 18 height 18
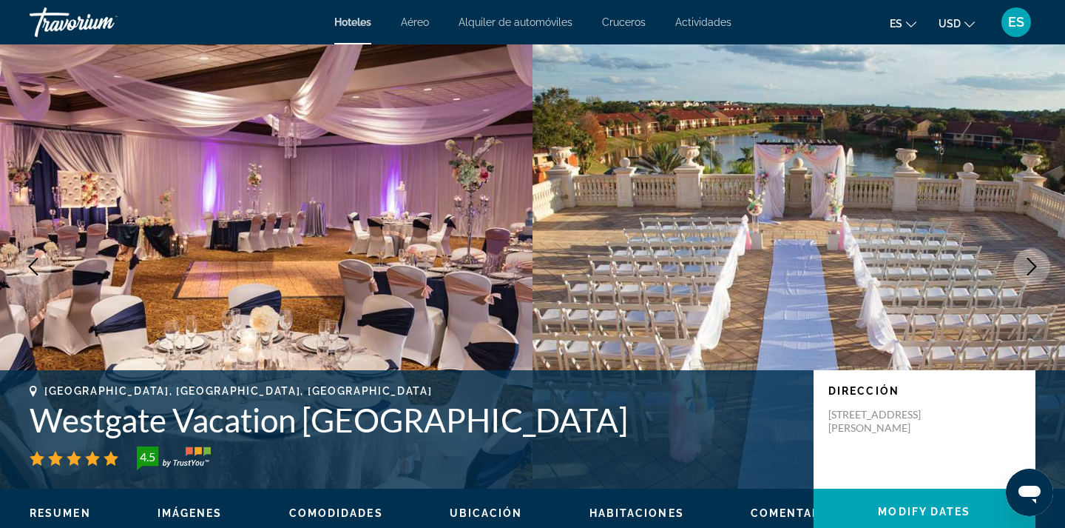
click at [1025, 271] on icon "Next image" at bounding box center [1032, 266] width 18 height 18
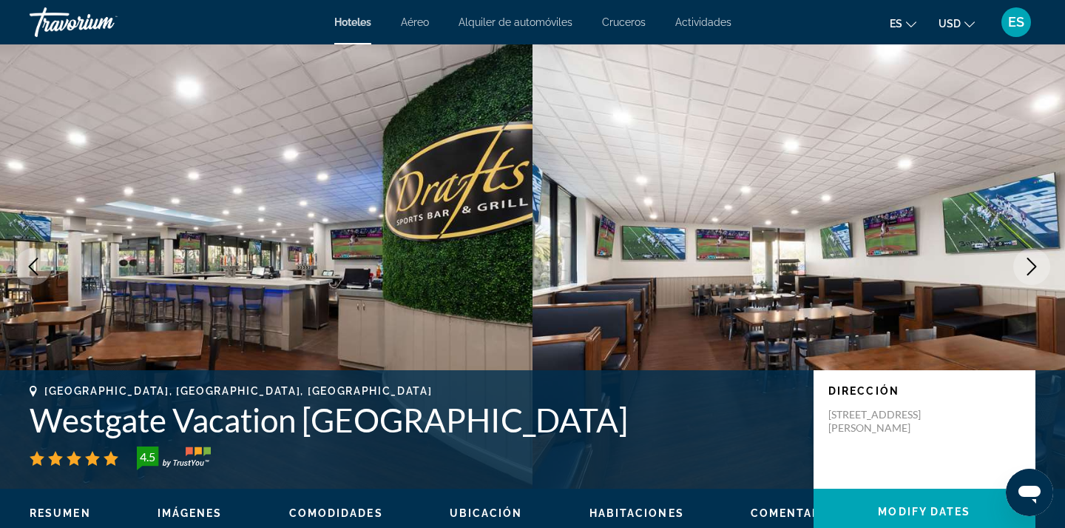
click at [1025, 272] on icon "Next image" at bounding box center [1032, 266] width 18 height 18
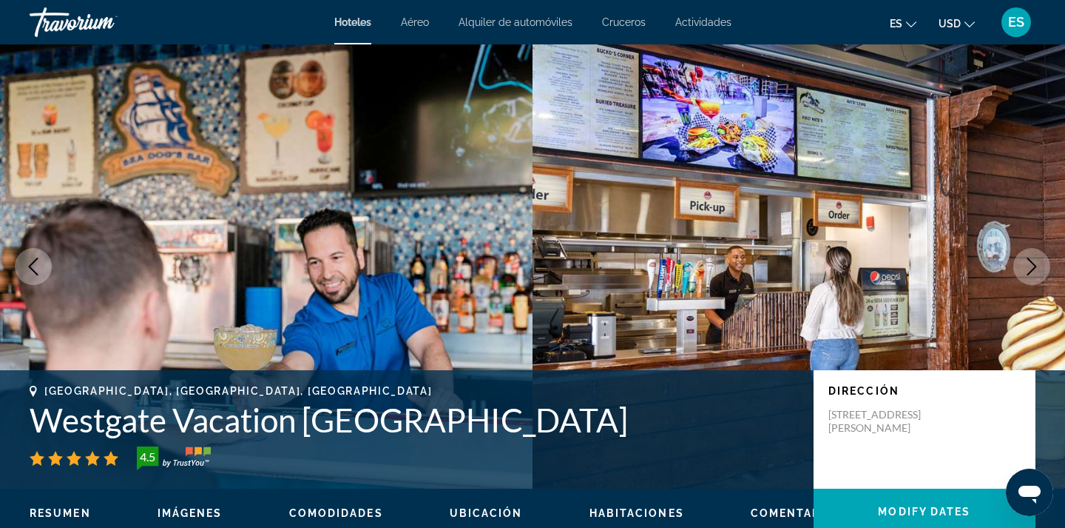
click at [1026, 273] on icon "Next image" at bounding box center [1032, 266] width 18 height 18
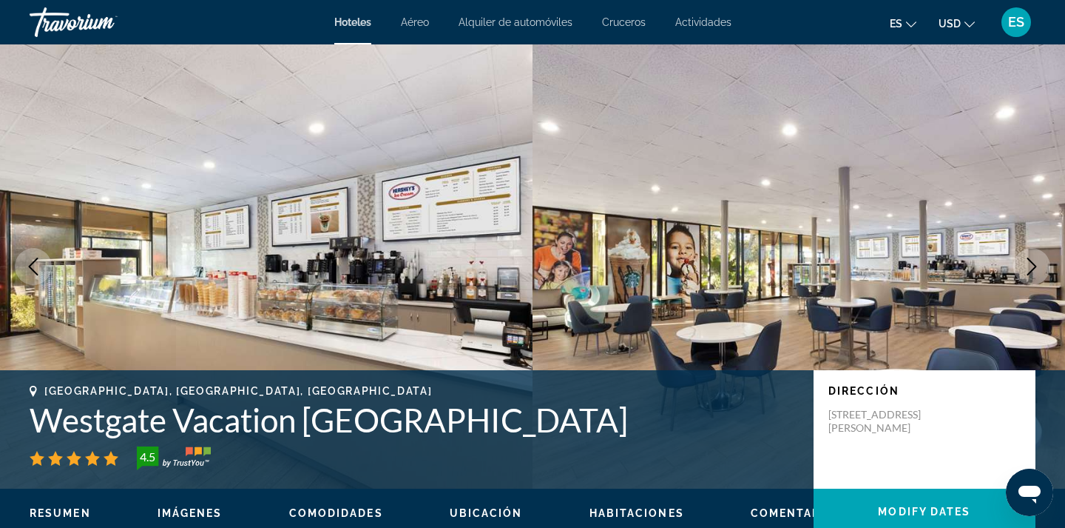
click at [1059, 58] on img "Main content" at bounding box center [799, 266] width 533 height 444
click at [945, 283] on img "Main content" at bounding box center [799, 266] width 533 height 444
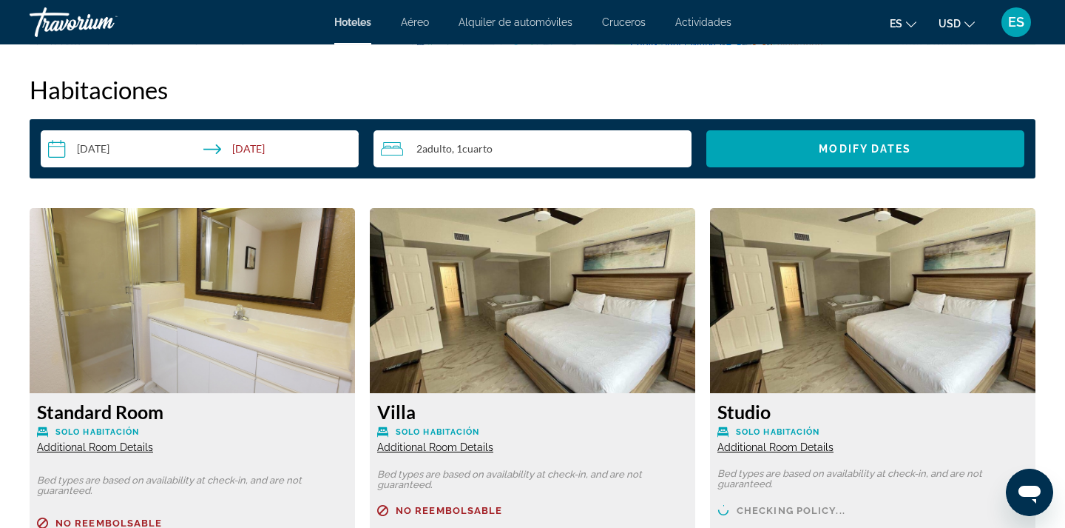
scroll to position [1887, 0]
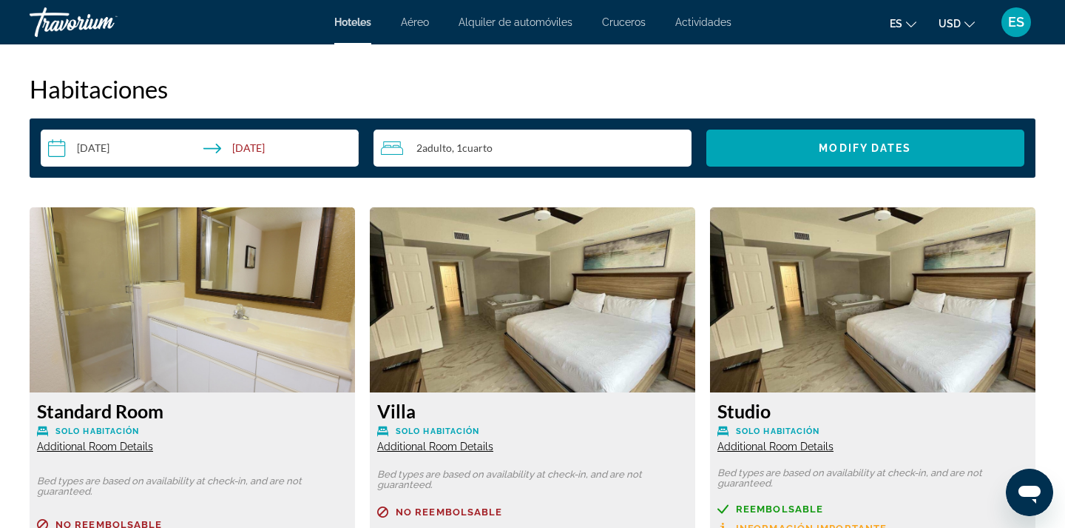
click at [673, 162] on div "2 Adulto Adulto , 1 Cuarto habitaciones" at bounding box center [536, 147] width 311 height 37
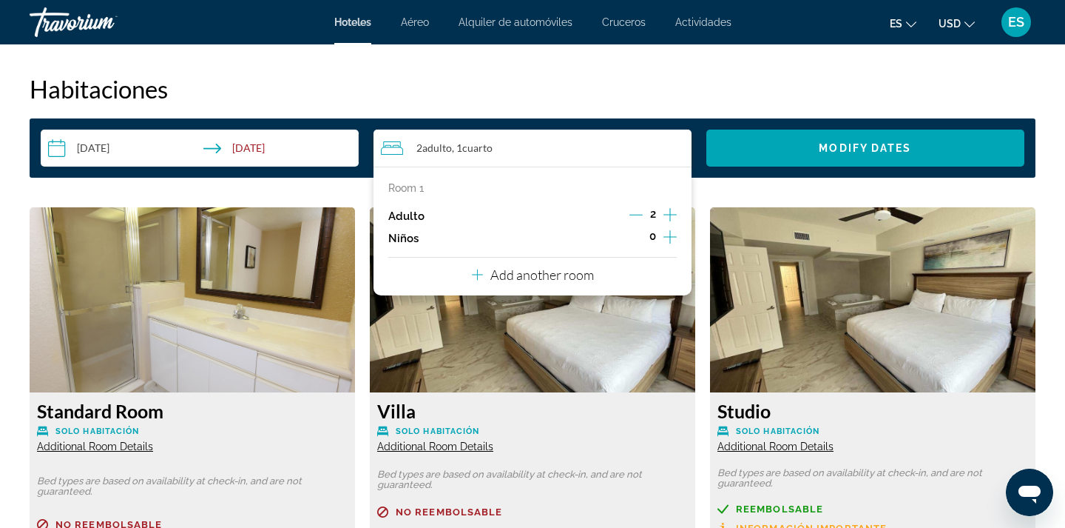
click at [641, 284] on div "Room 1 Adulto 2 Niños 0 Add another room" at bounding box center [533, 230] width 318 height 129
click at [545, 288] on button "Add another room" at bounding box center [533, 272] width 122 height 30
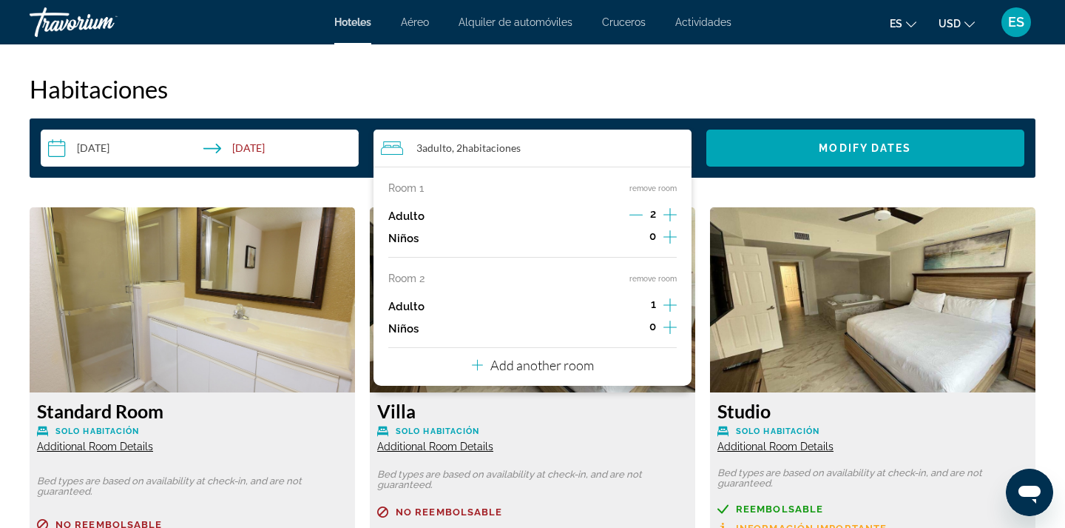
click at [614, 373] on div "Room 1 remove room Adulto 2 Niños 0 Room 2 remove room Adulto 1 Niños 0 Add ano…" at bounding box center [533, 275] width 318 height 219
click at [508, 373] on p "Add another room" at bounding box center [543, 365] width 104 height 16
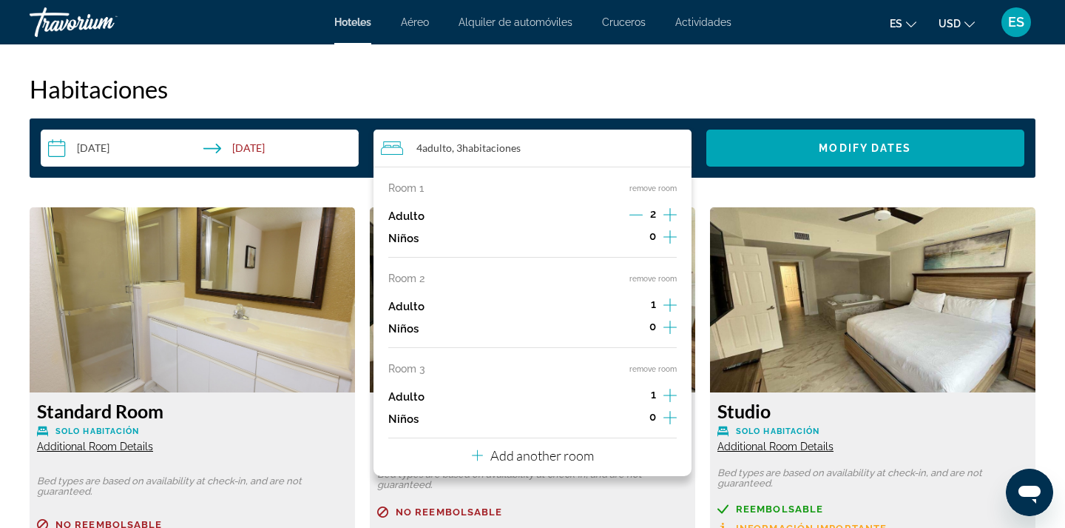
click at [656, 374] on button "remove room" at bounding box center [653, 369] width 47 height 10
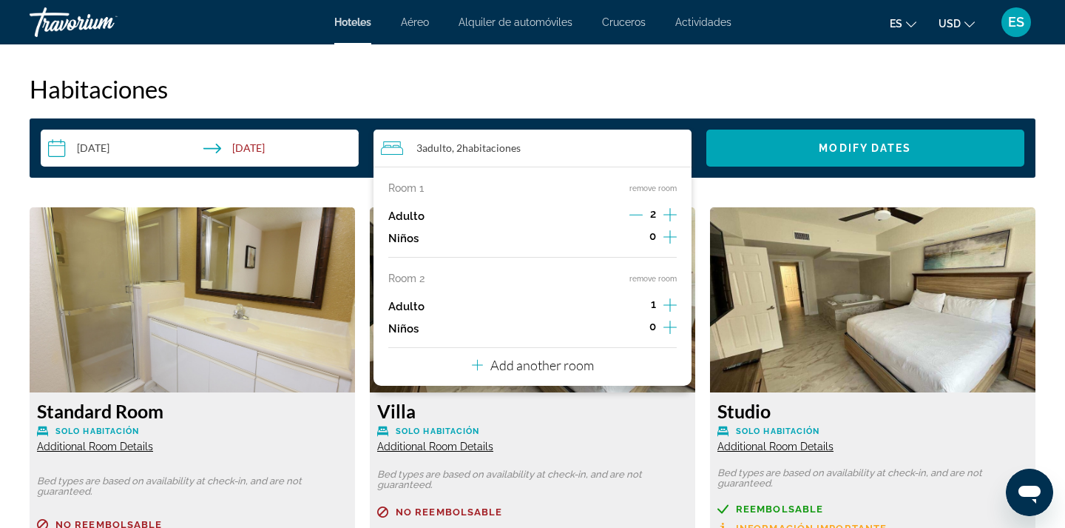
click at [667, 309] on icon "Increment adults" at bounding box center [670, 305] width 13 height 18
click at [638, 311] on icon "Decrement adults" at bounding box center [636, 304] width 13 height 13
click at [666, 314] on icon "Increment adults" at bounding box center [670, 305] width 13 height 18
click at [670, 216] on icon "Increment adults" at bounding box center [670, 214] width 13 height 13
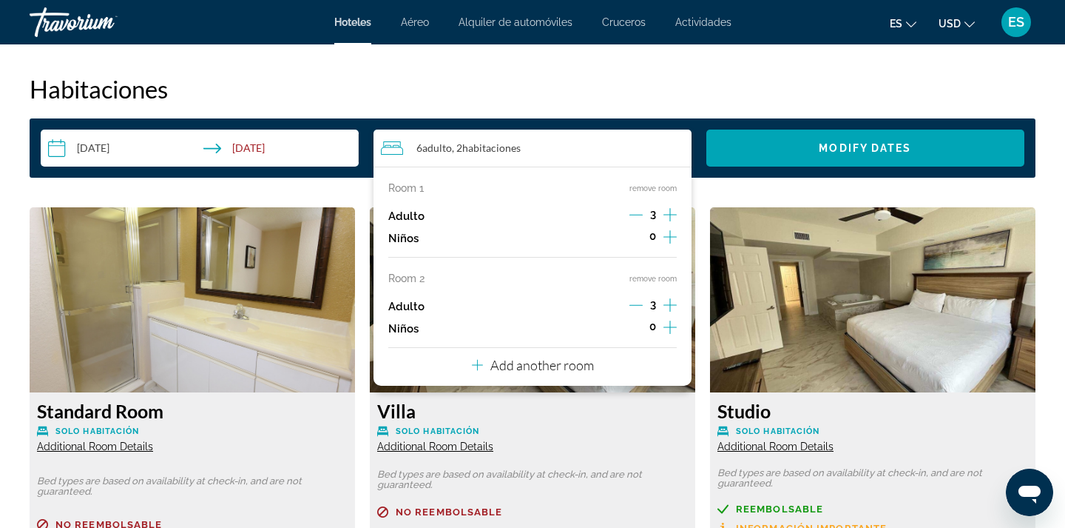
click at [670, 334] on icon "Increment children" at bounding box center [670, 326] width 13 height 13
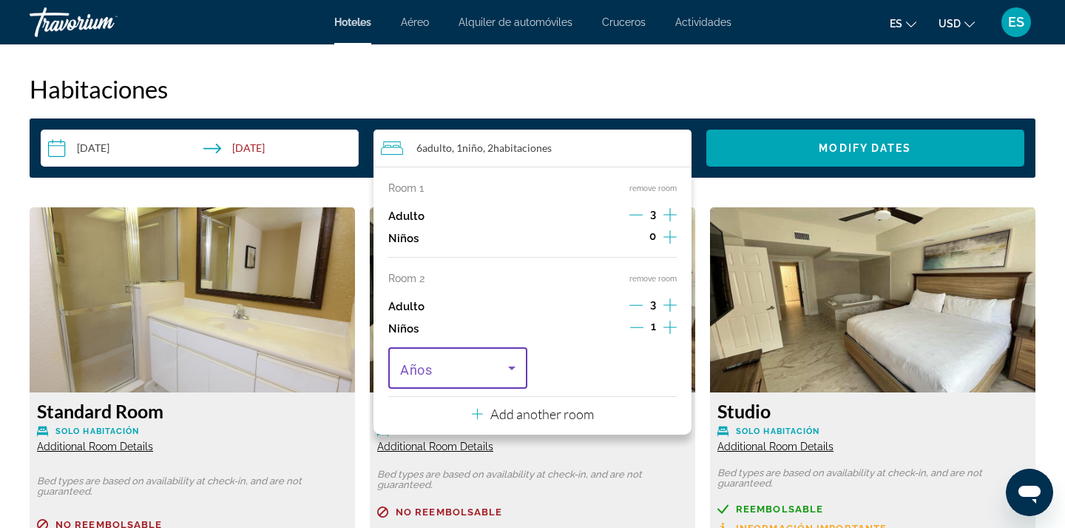
click at [508, 377] on icon "Travelers: 6 adults, 1 child" at bounding box center [512, 368] width 18 height 18
click at [670, 235] on icon "Increment children" at bounding box center [670, 236] width 13 height 13
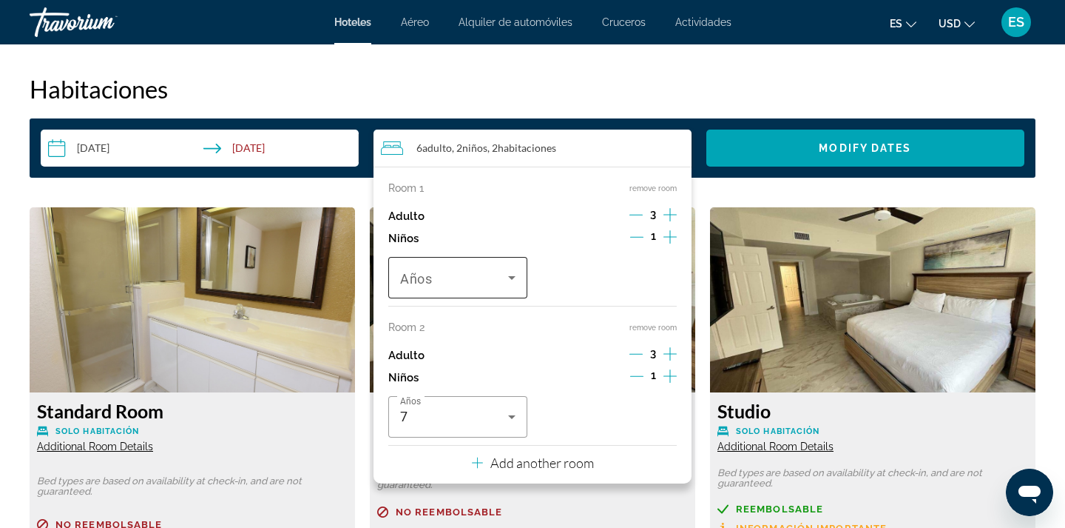
click at [500, 277] on span "Travelers: 6 adults, 2 children" at bounding box center [454, 278] width 108 height 18
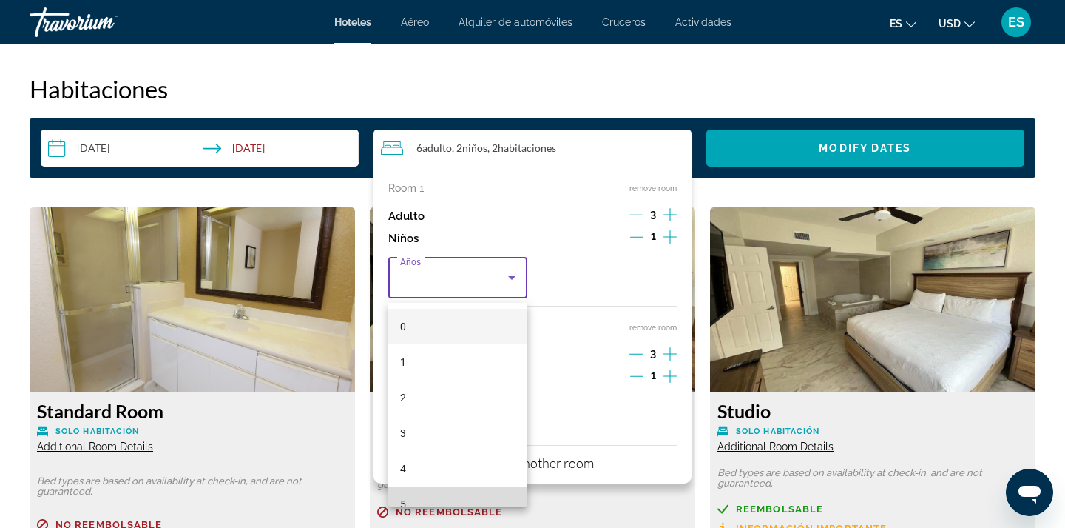
click at [438, 497] on mat-option "5" at bounding box center [457, 504] width 139 height 36
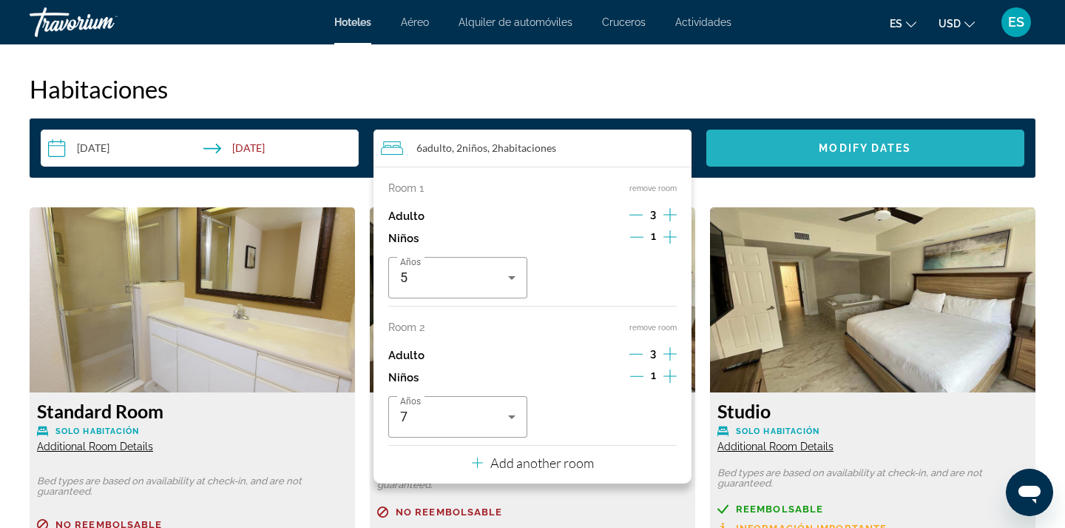
click at [814, 157] on span "Search widget" at bounding box center [866, 148] width 318 height 36
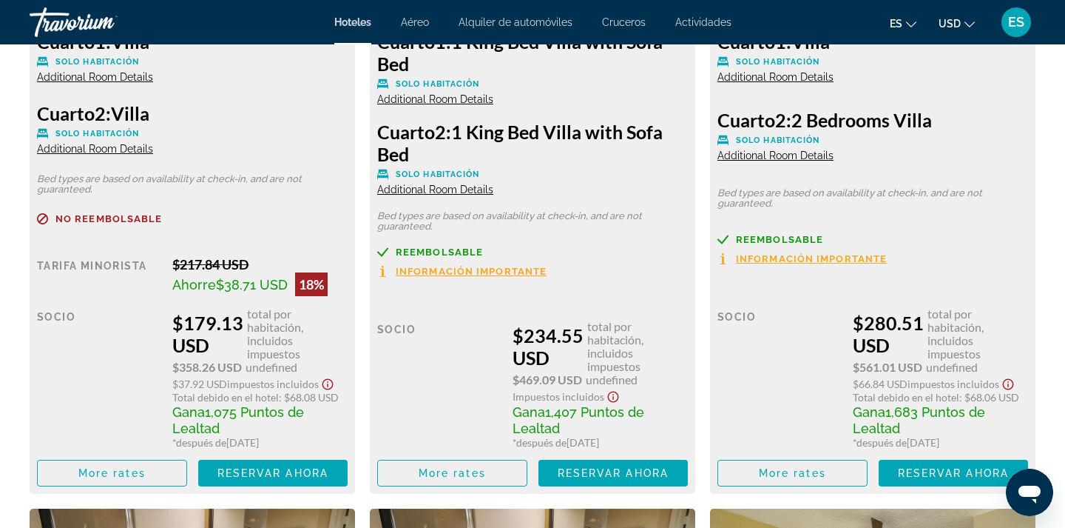
scroll to position [2248, 0]
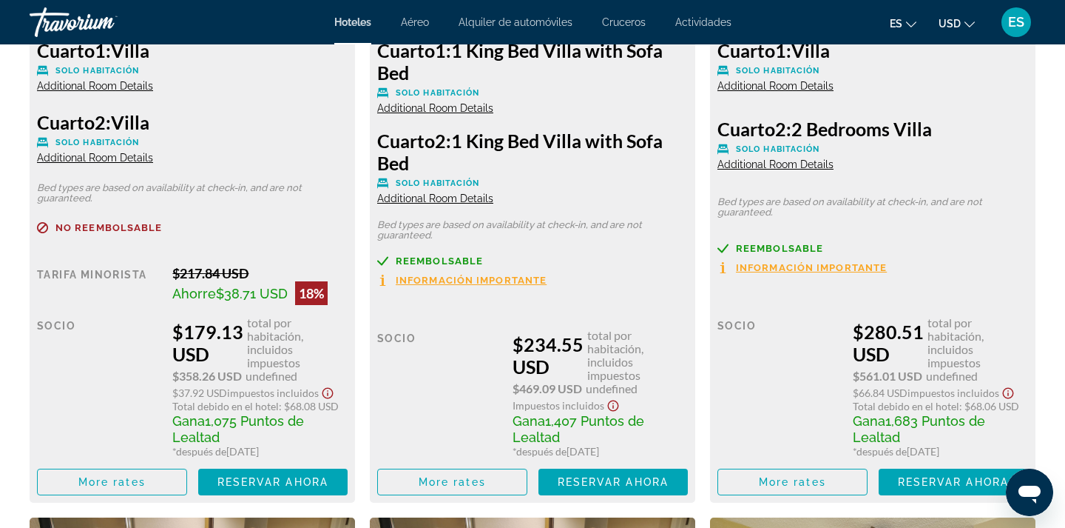
click at [812, 154] on span "Solo habitación" at bounding box center [778, 149] width 84 height 10
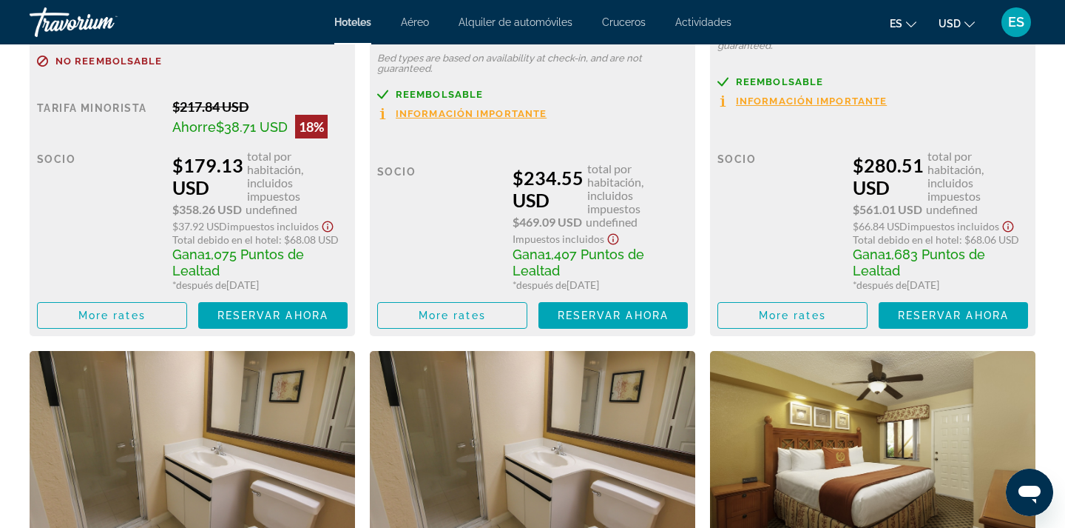
scroll to position [2450, 0]
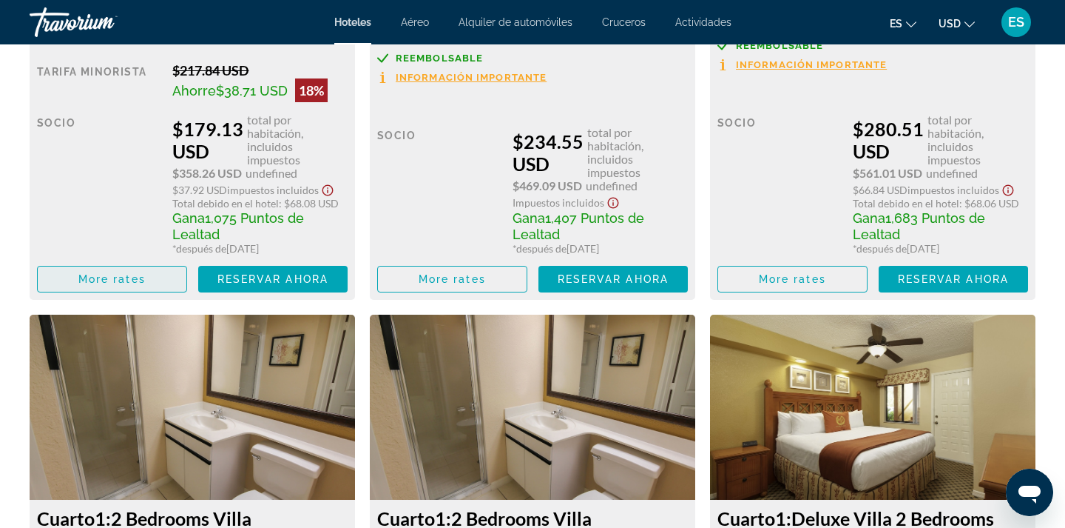
click at [156, 284] on span "Main content" at bounding box center [112, 279] width 149 height 36
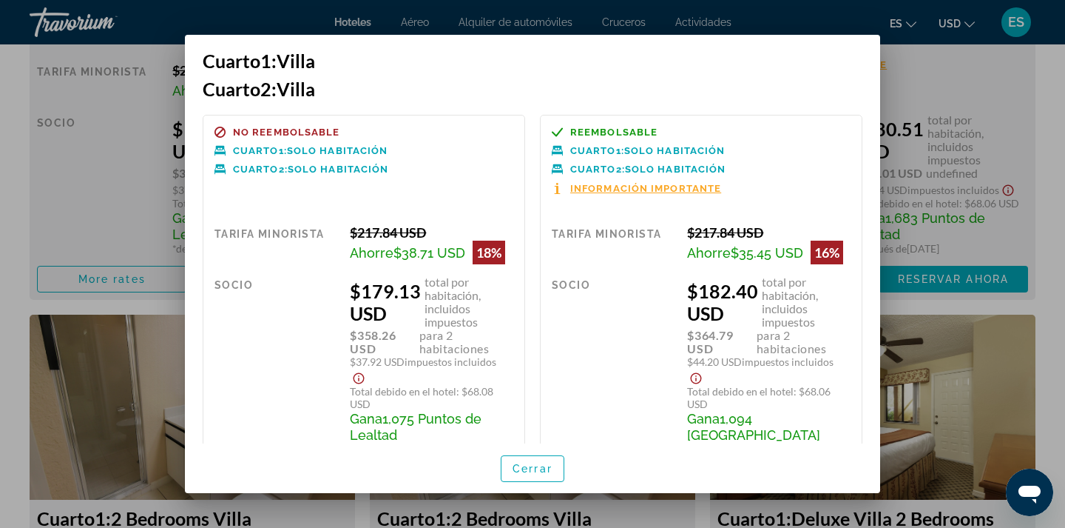
click at [660, 190] on span "Información importante" at bounding box center [645, 188] width 151 height 10
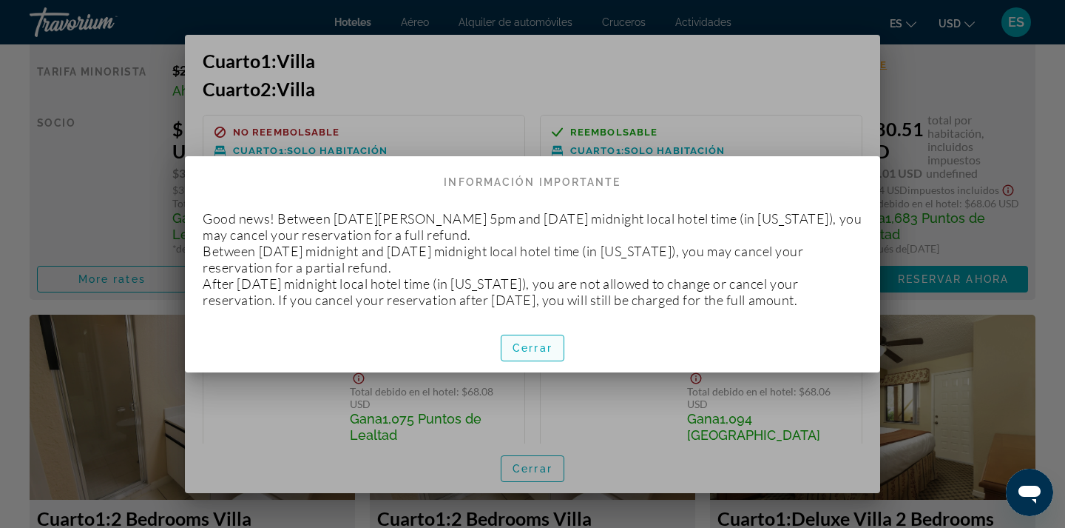
click at [539, 349] on span "Cerrar" at bounding box center [533, 348] width 40 height 12
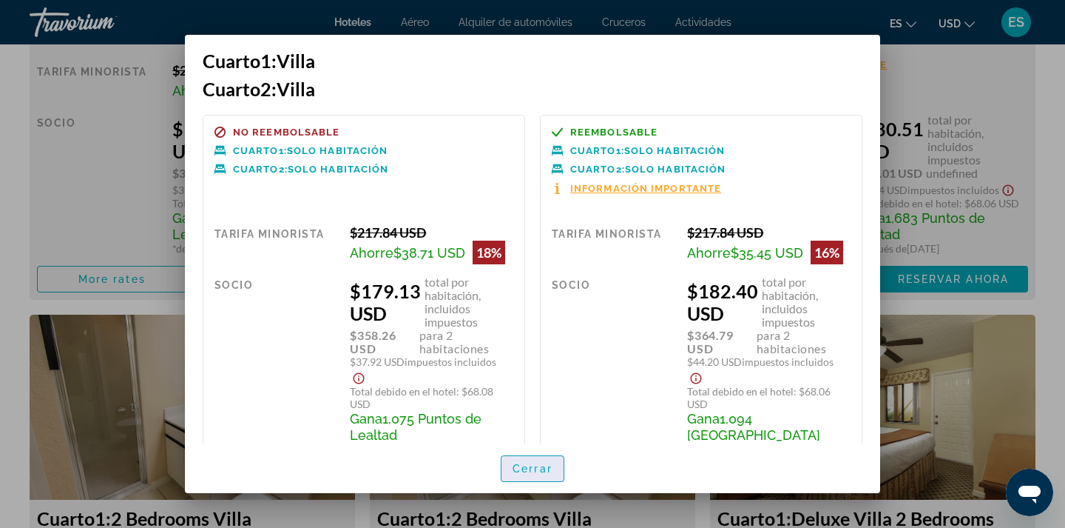
click at [533, 465] on span "Cerrar" at bounding box center [533, 468] width 40 height 12
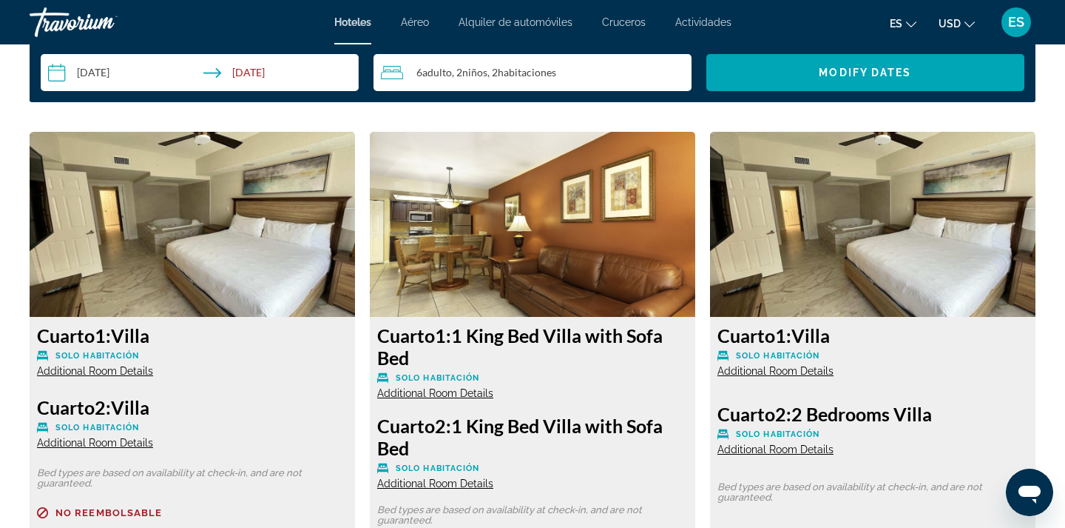
scroll to position [1951, 0]
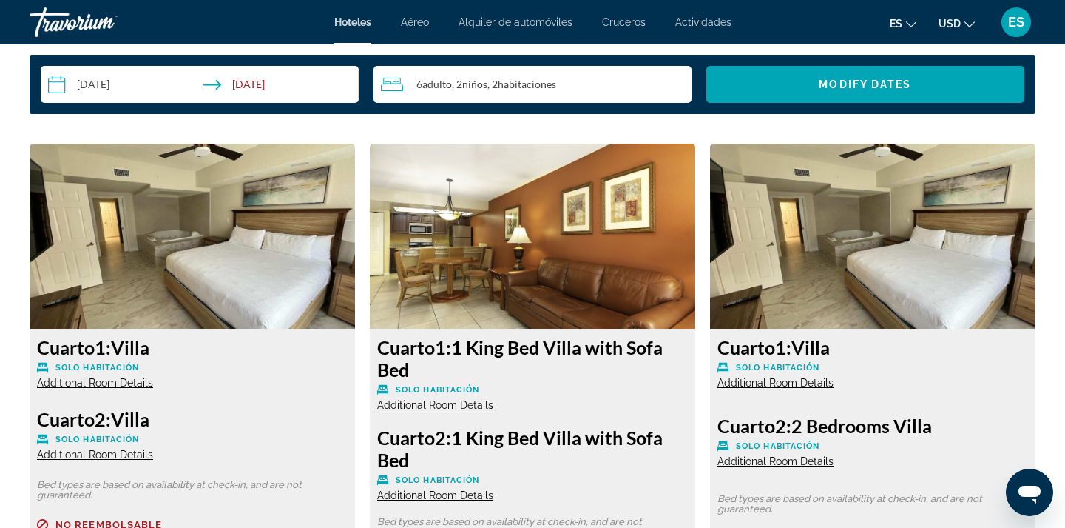
click at [198, 215] on img "Main content" at bounding box center [193, 236] width 326 height 185
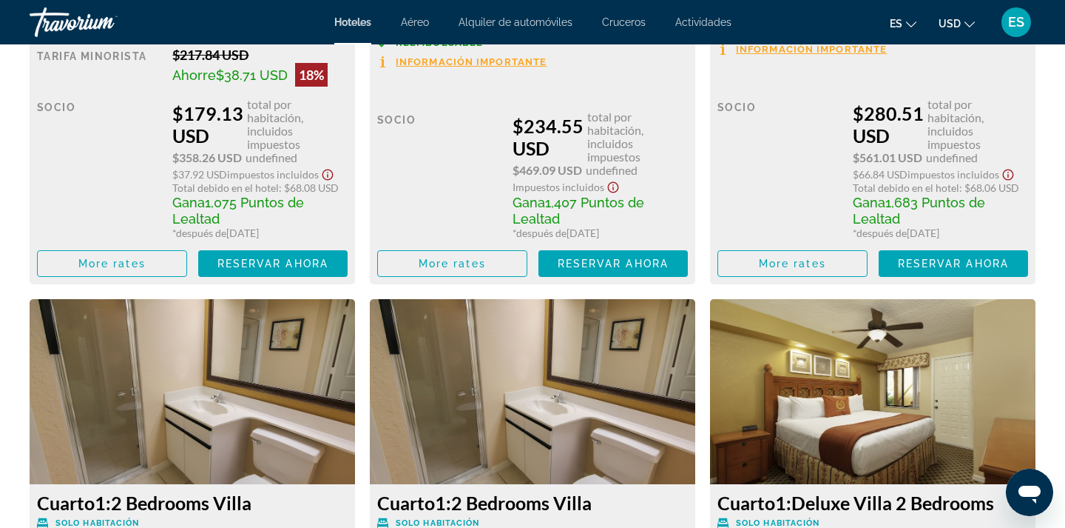
scroll to position [2496, 0]
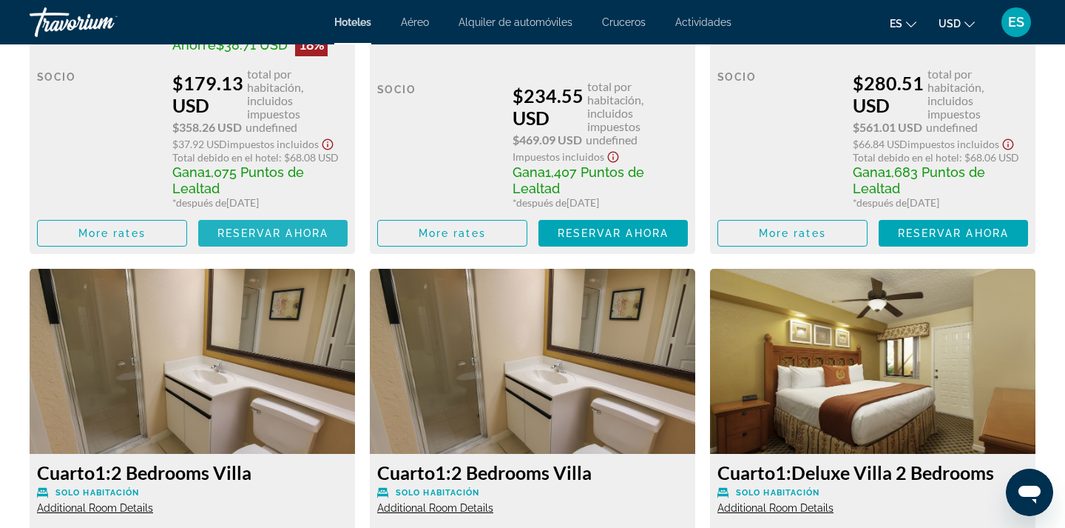
click at [330, 235] on span "Main content" at bounding box center [273, 233] width 150 height 36
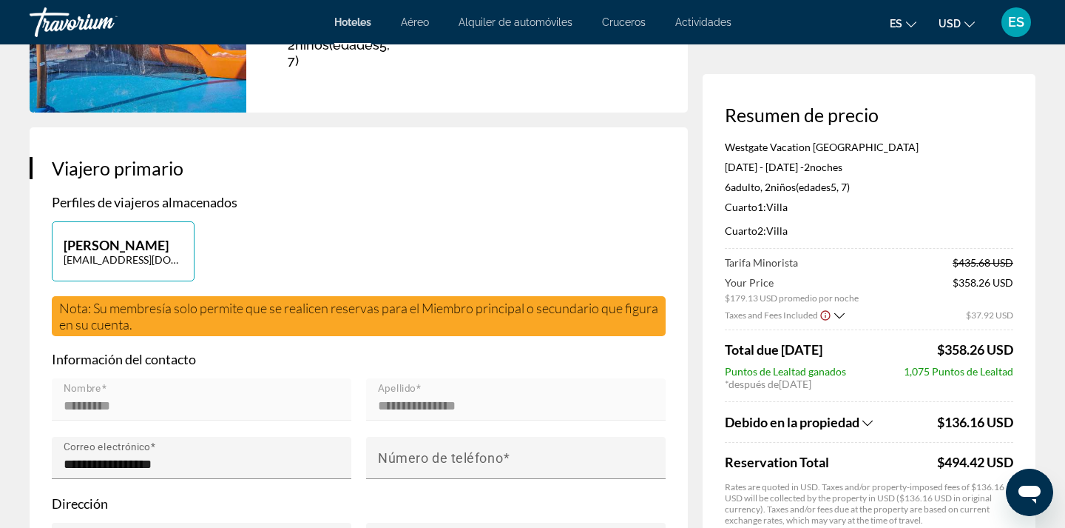
scroll to position [360, 0]
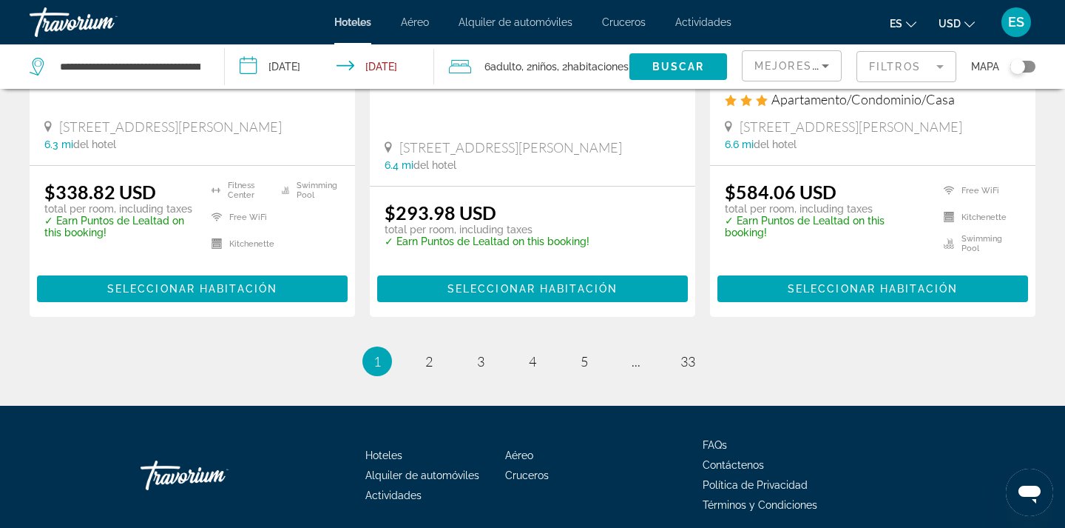
scroll to position [2063, 0]
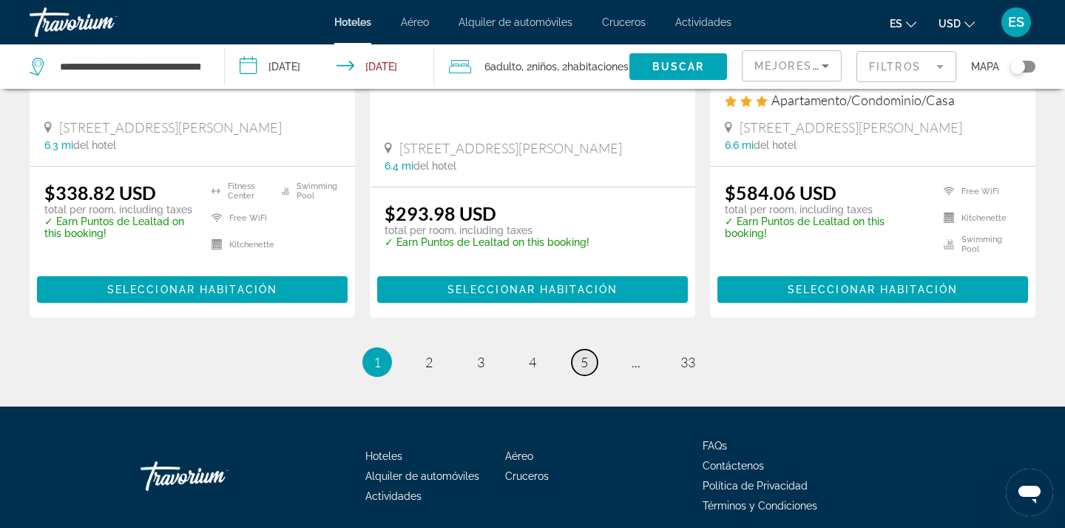
click at [579, 349] on link "page 5" at bounding box center [585, 362] width 26 height 26
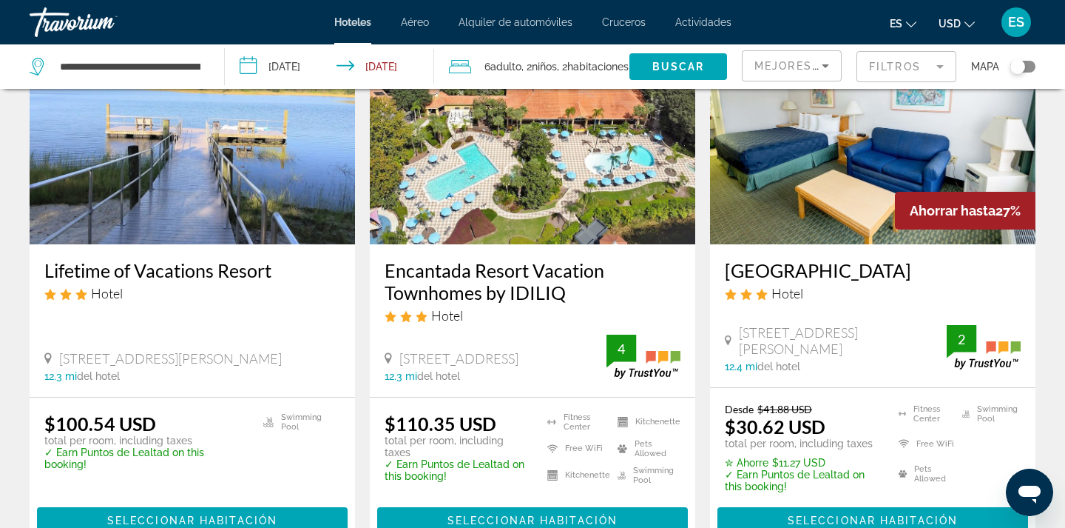
scroll to position [1857, 0]
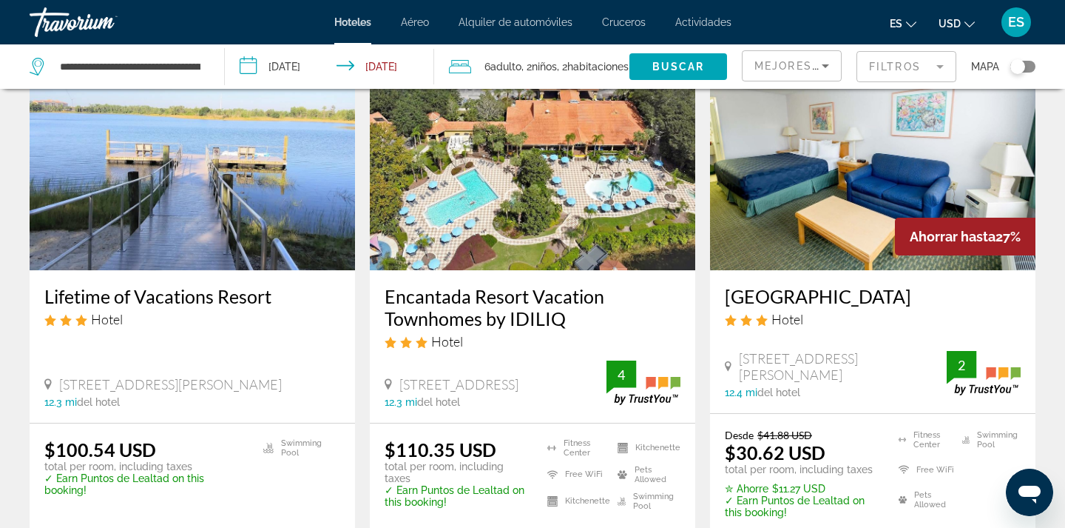
click at [548, 205] on img "Main content" at bounding box center [533, 151] width 326 height 237
